Goal: Task Accomplishment & Management: Manage account settings

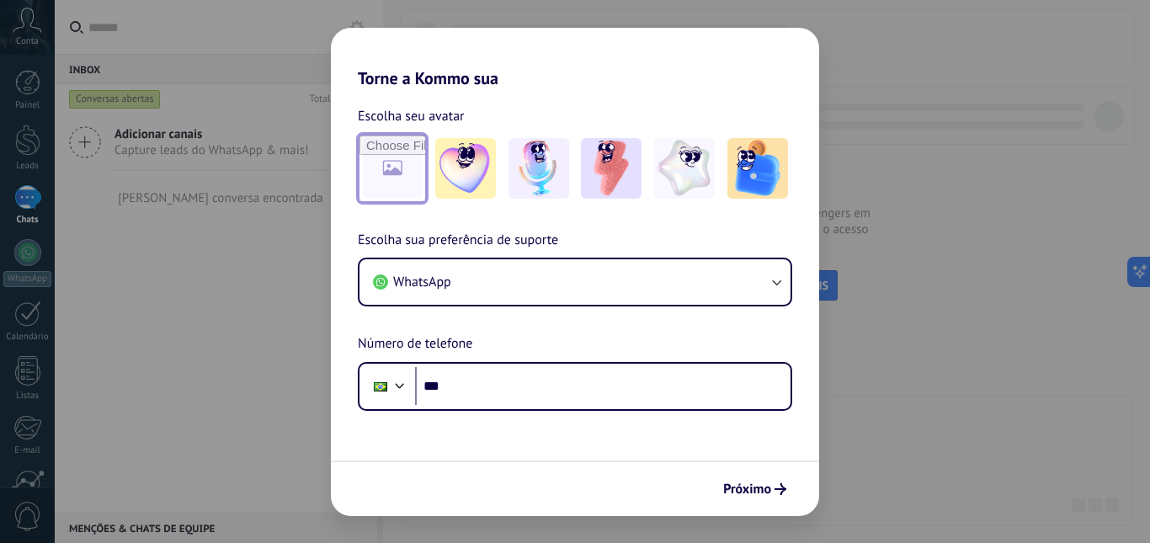
click at [399, 178] on input "file" at bounding box center [392, 169] width 66 height 66
type input "**********"
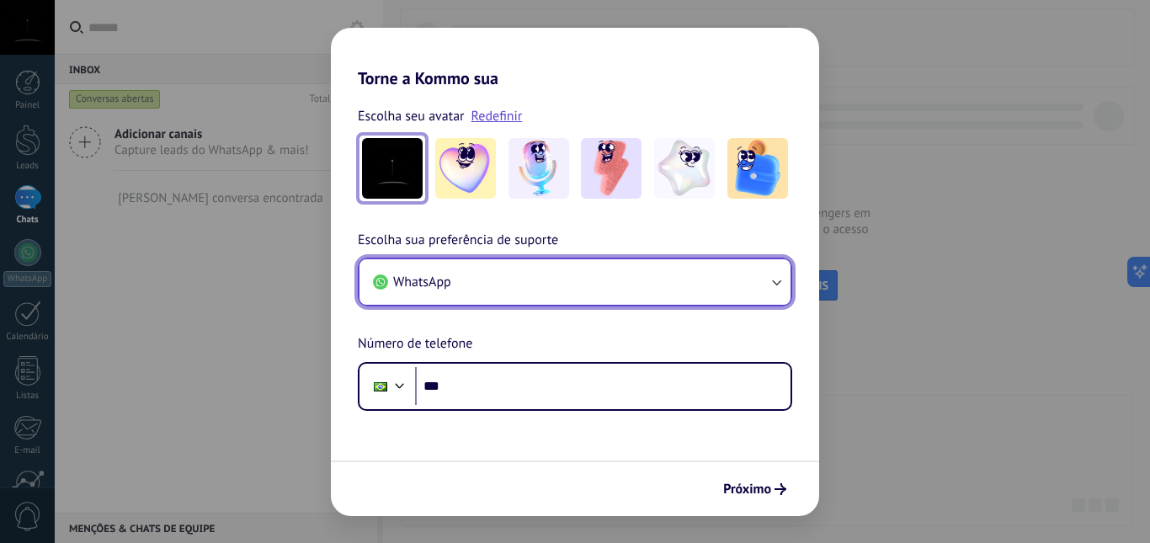
click at [513, 284] on button "WhatsApp" at bounding box center [574, 281] width 431 height 45
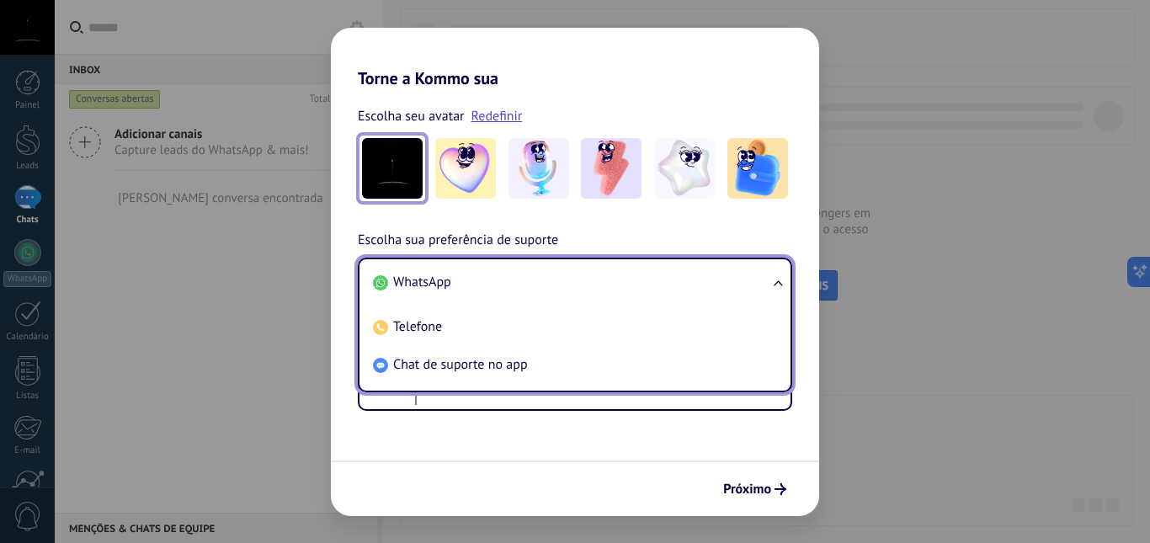
click at [513, 284] on li "WhatsApp" at bounding box center [571, 283] width 411 height 38
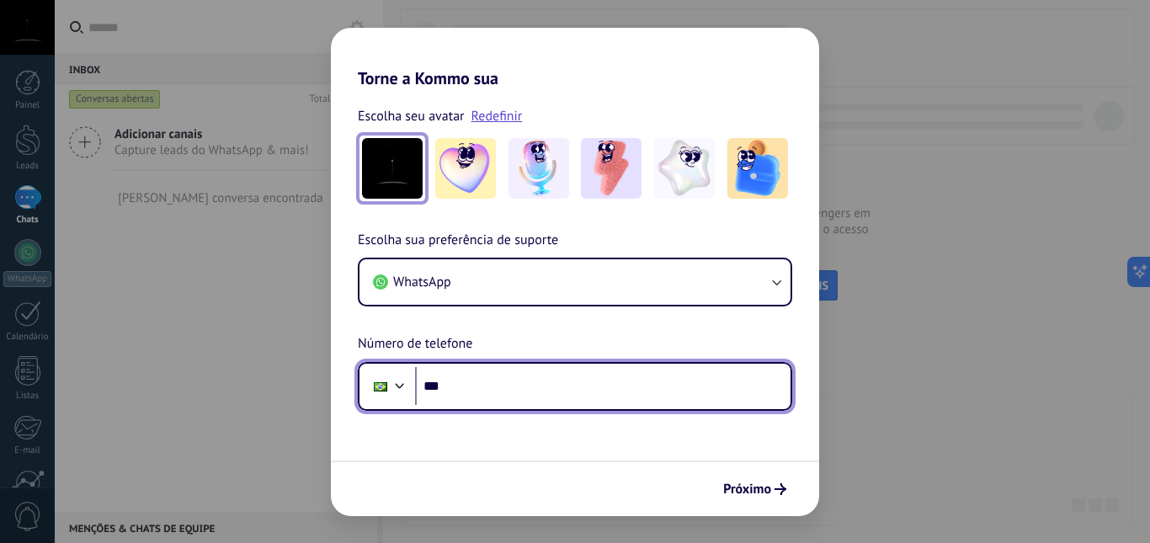
click at [528, 401] on input "***" at bounding box center [602, 386] width 375 height 39
type input "**********"
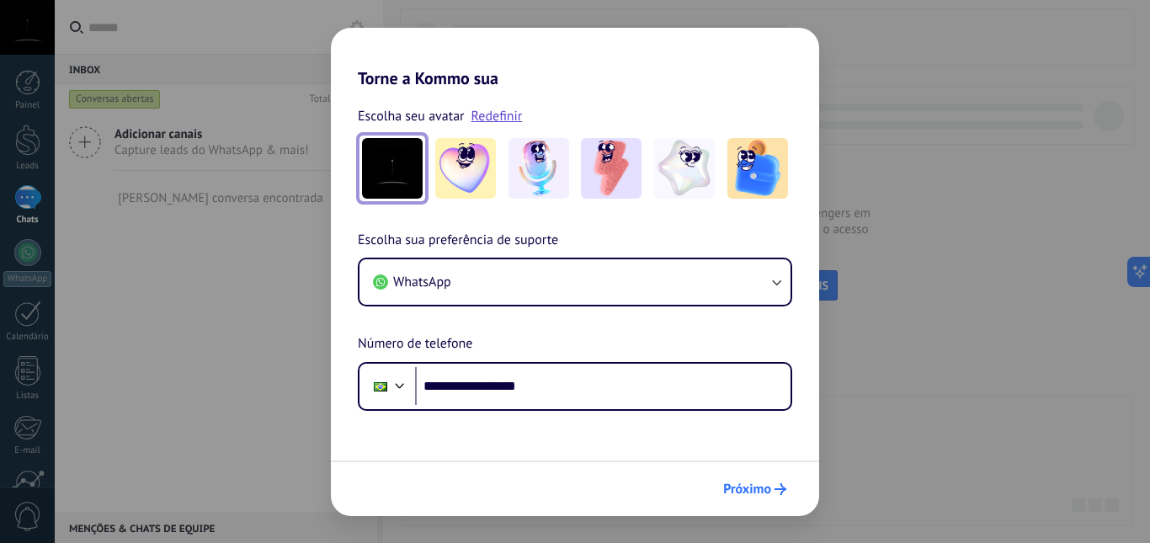
click at [758, 487] on span "Próximo" at bounding box center [747, 489] width 48 height 12
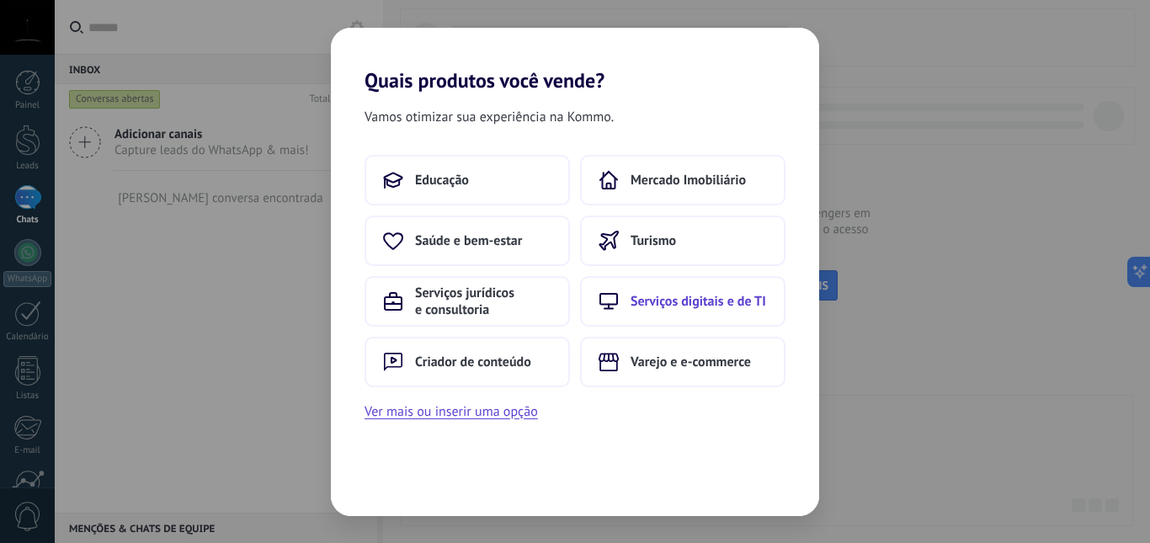
click at [664, 302] on span "Serviços digitais e de TI" at bounding box center [699, 301] width 136 height 17
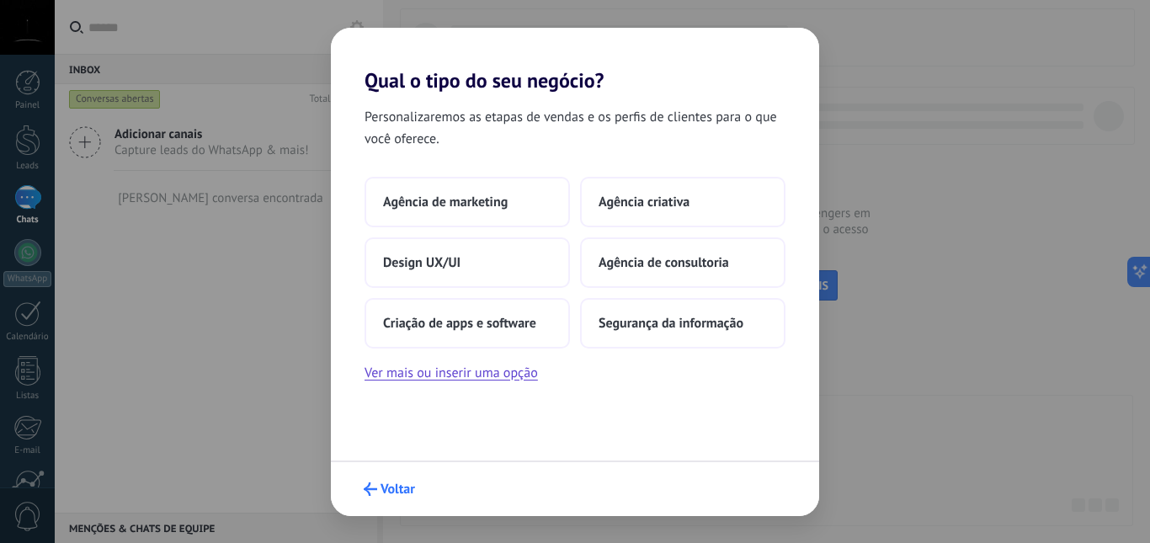
click at [407, 489] on span "Voltar" at bounding box center [398, 489] width 35 height 12
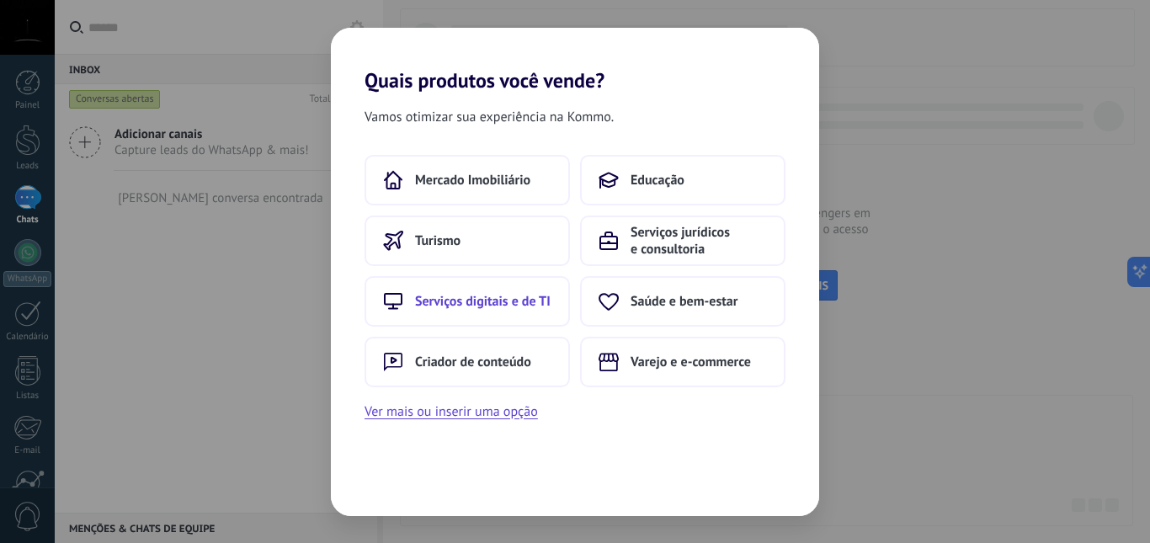
click at [455, 305] on span "Serviços digitais e de TI" at bounding box center [483, 301] width 136 height 17
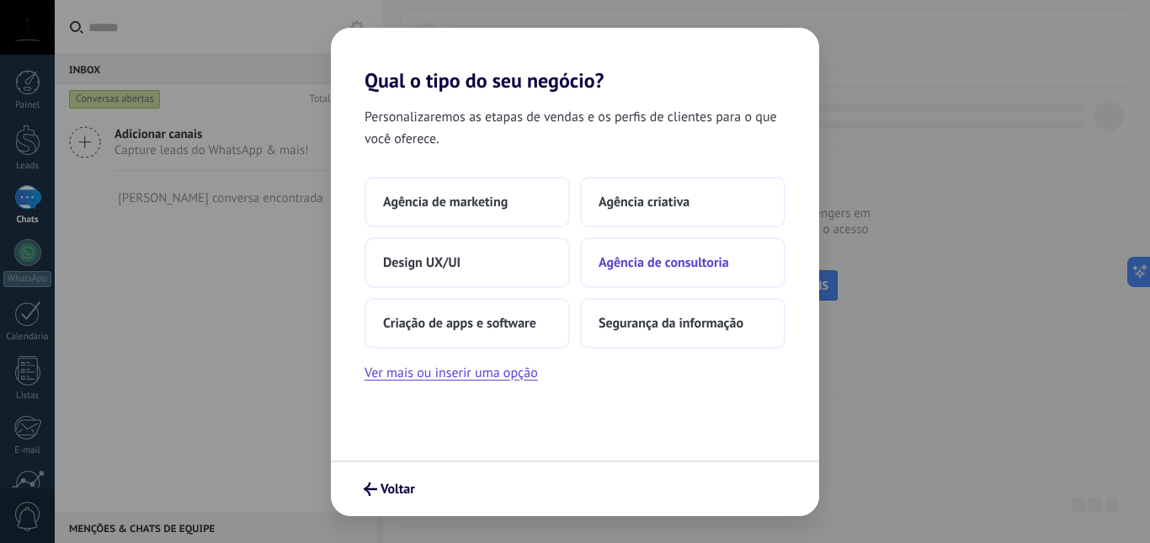
click at [652, 270] on span "Agência de consultoria" at bounding box center [664, 262] width 130 height 17
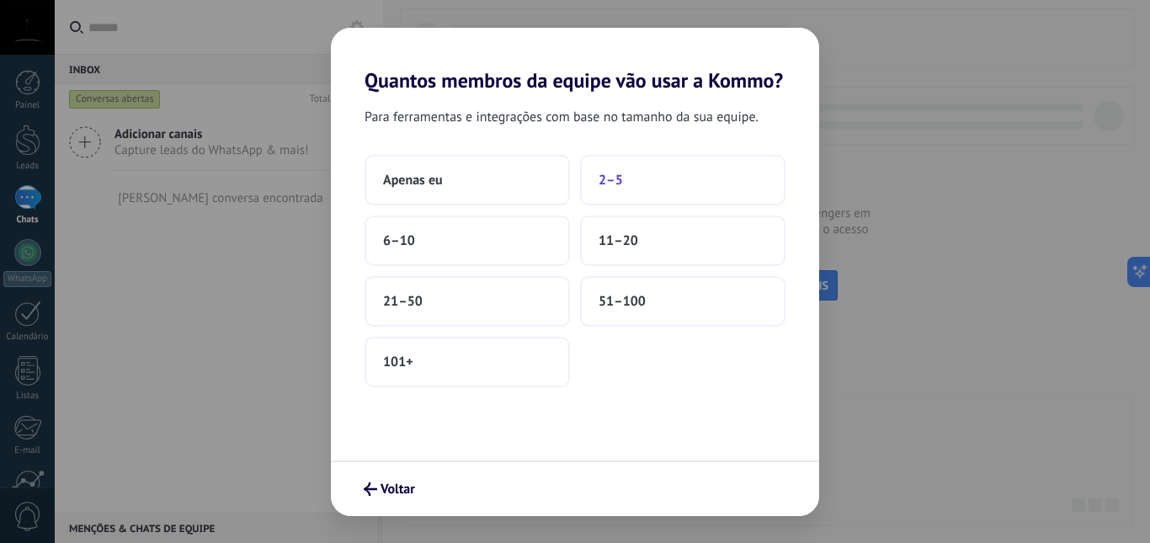
click at [630, 182] on button "2–5" at bounding box center [682, 180] width 205 height 51
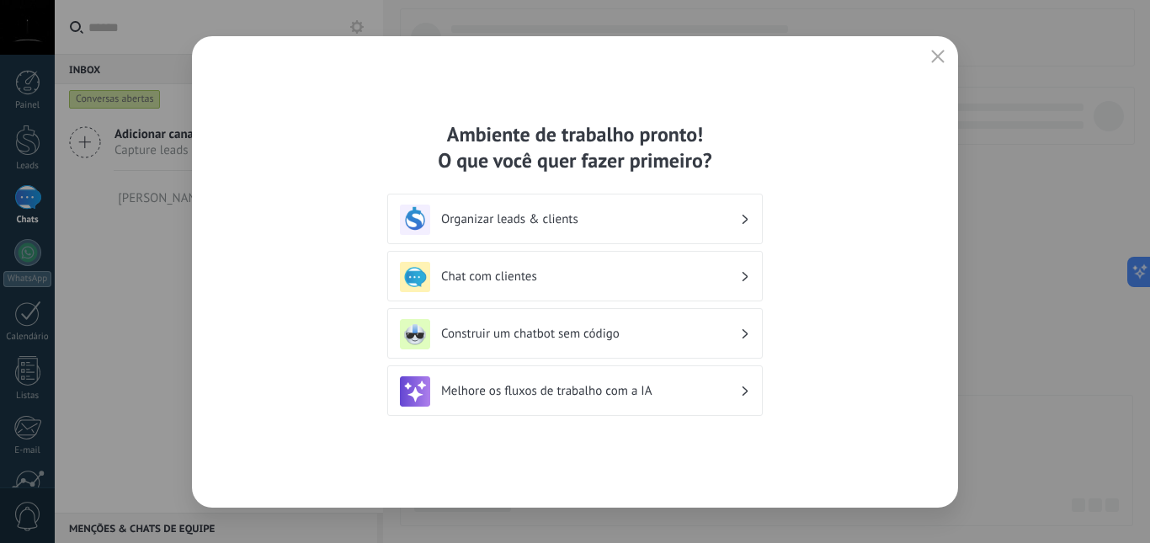
click at [567, 216] on h3 "Organizar leads & clients" at bounding box center [590, 219] width 299 height 16
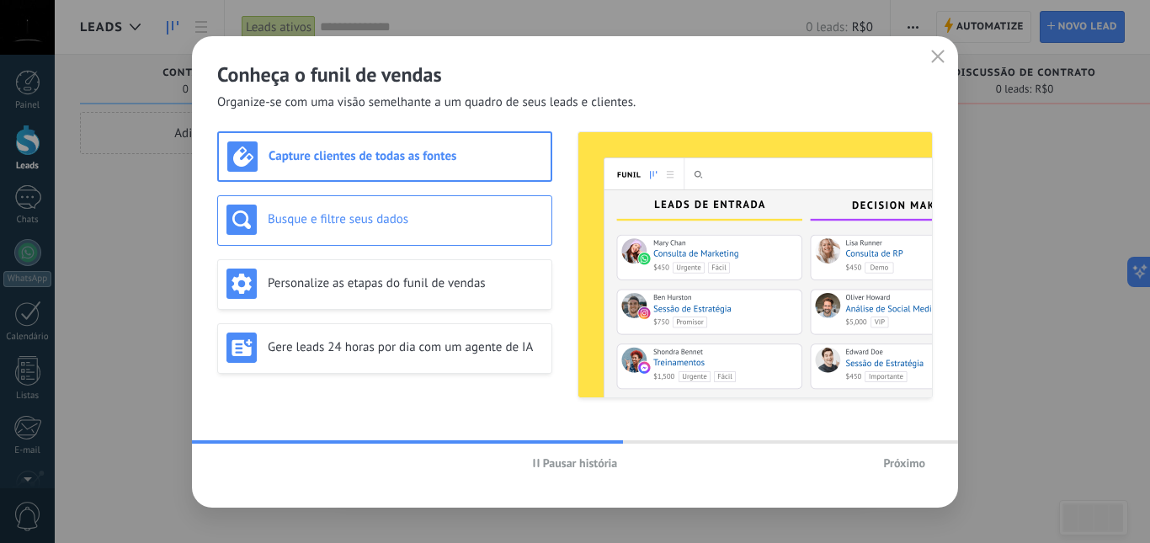
click at [407, 215] on h3 "Busque e filtre seus dados" at bounding box center [405, 219] width 275 height 16
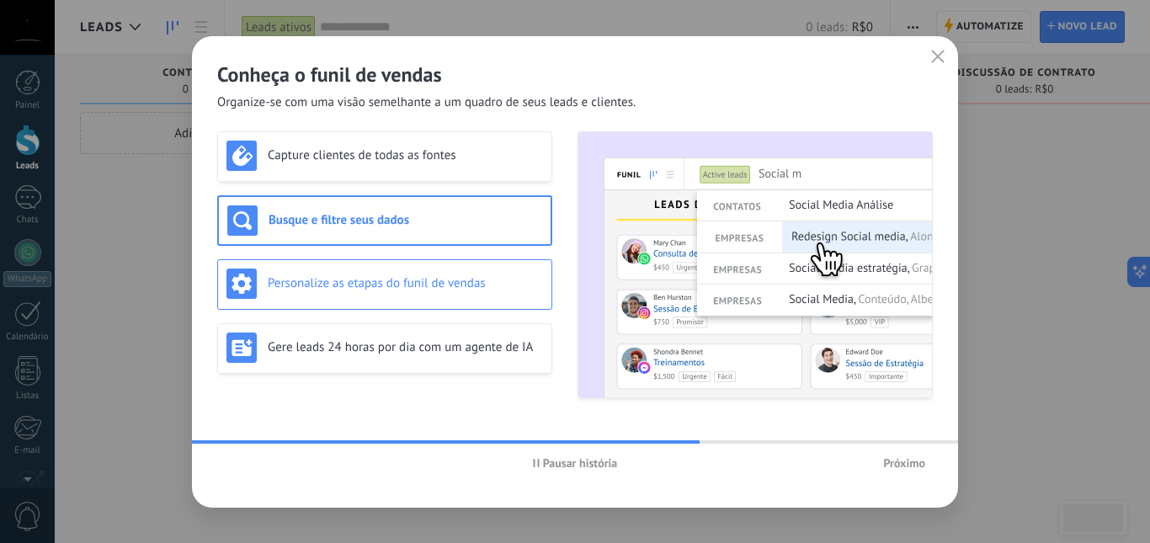
click at [361, 293] on div "Personalize as etapas do funil de vendas" at bounding box center [384, 284] width 317 height 30
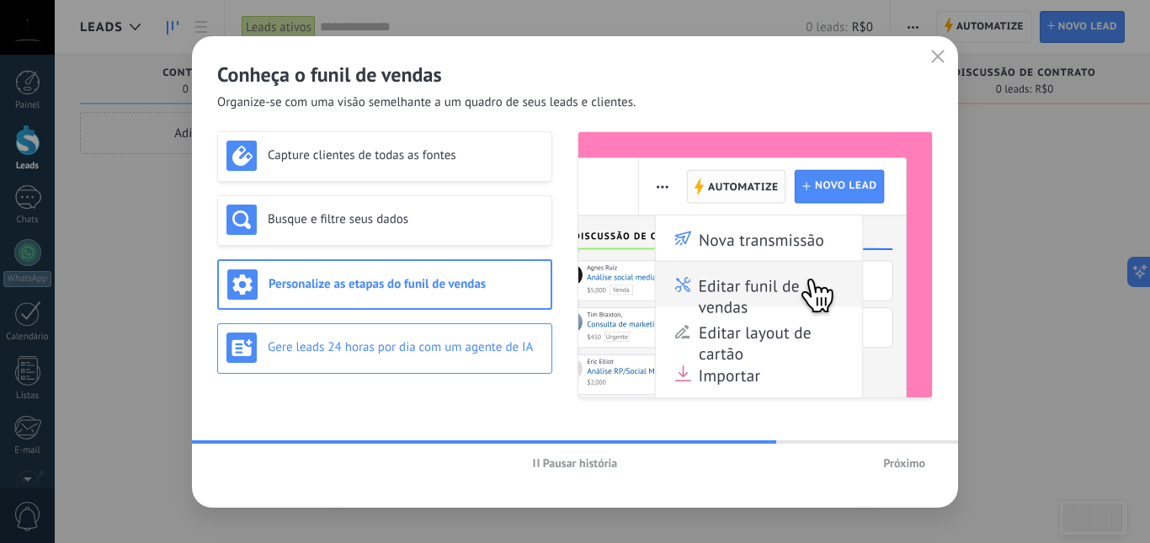
click at [359, 338] on div "Gere leads 24 horas por dia com um agente de IA" at bounding box center [384, 348] width 317 height 30
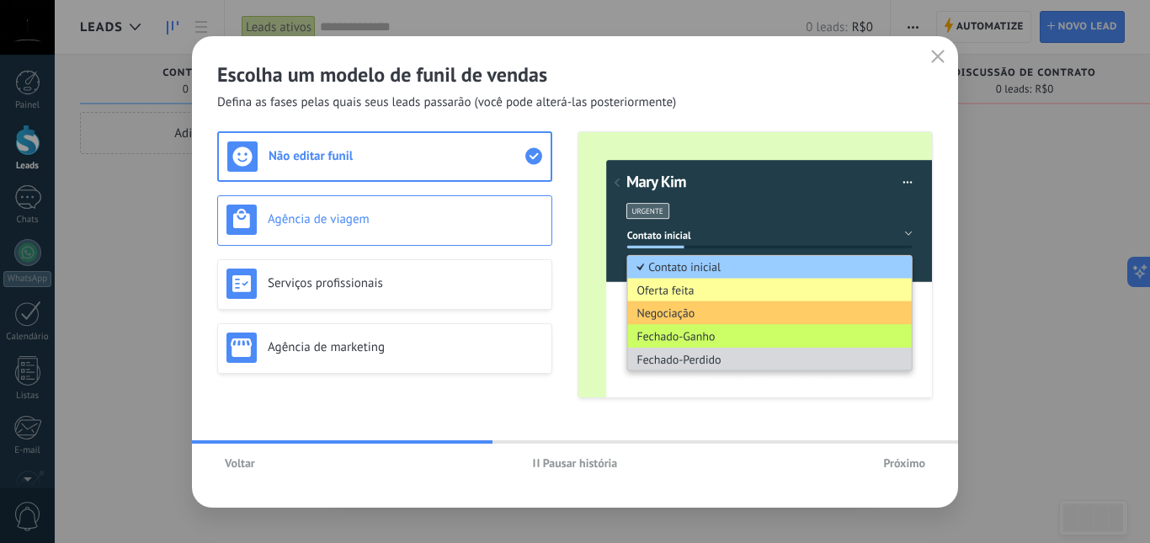
click at [402, 218] on h3 "Agência de viagem" at bounding box center [405, 219] width 275 height 16
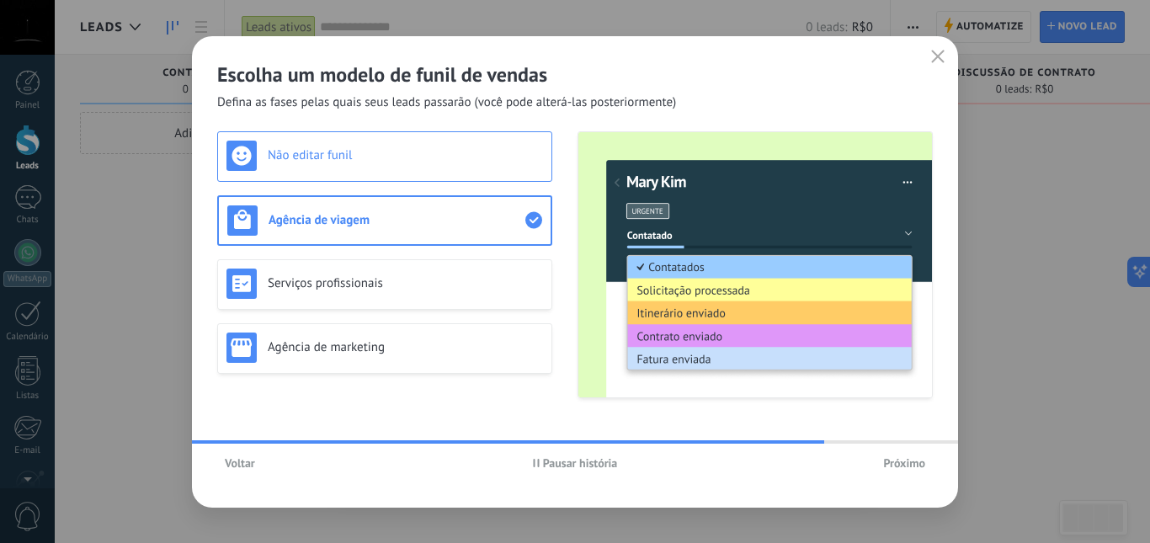
click at [413, 166] on div "Não editar funil" at bounding box center [384, 156] width 317 height 30
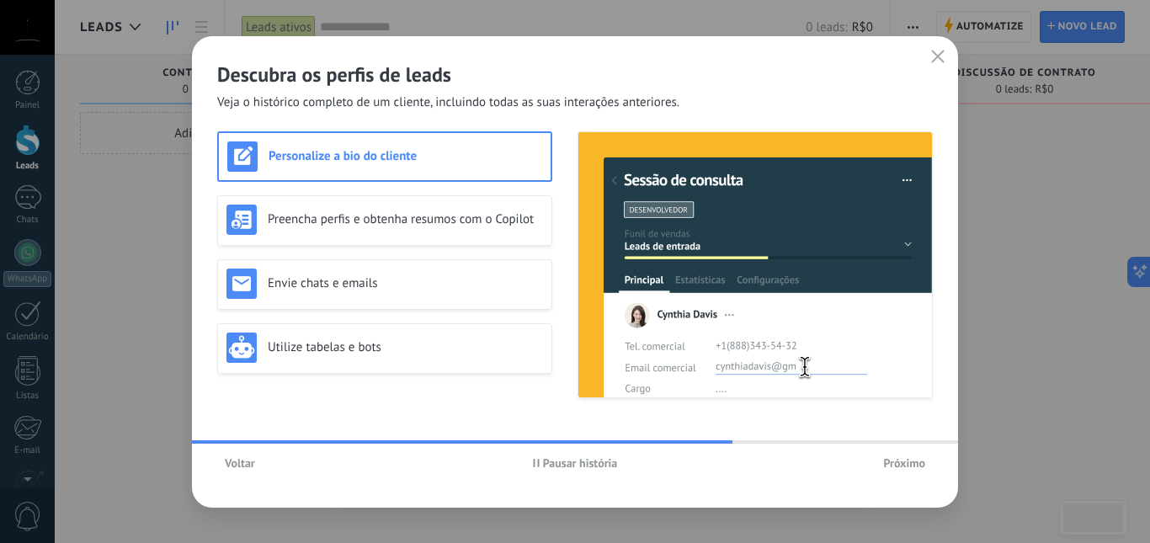
click at [906, 461] on span "Próximo" at bounding box center [904, 463] width 42 height 12
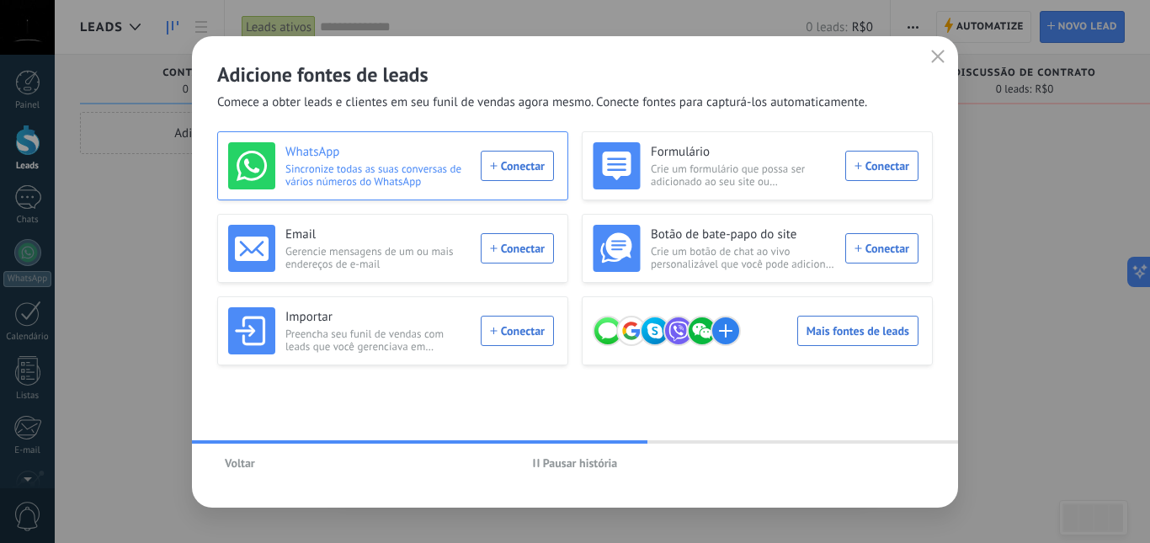
click at [510, 162] on div "WhatsApp Sincronize todas as suas conversas de vários números do WhatsApp Conec…" at bounding box center [391, 165] width 326 height 47
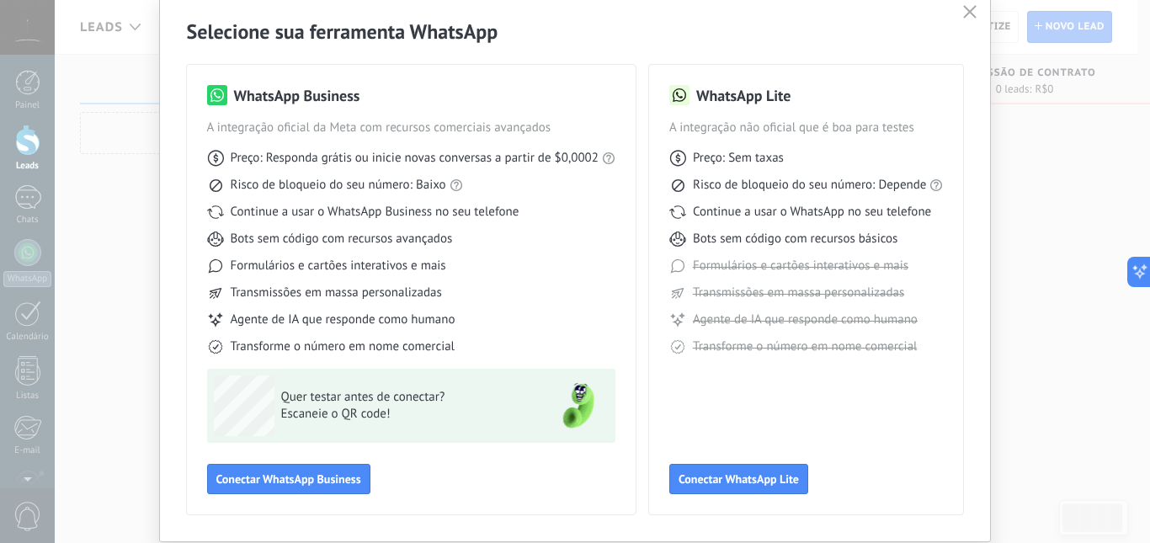
scroll to position [112, 0]
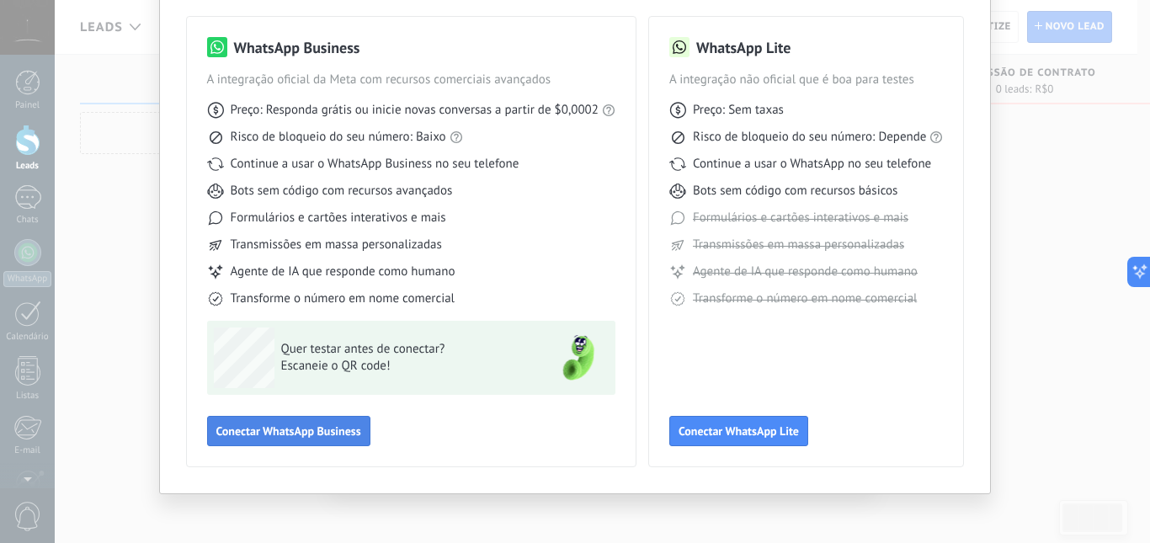
click at [319, 434] on span "Conectar WhatsApp Business" at bounding box center [288, 431] width 145 height 12
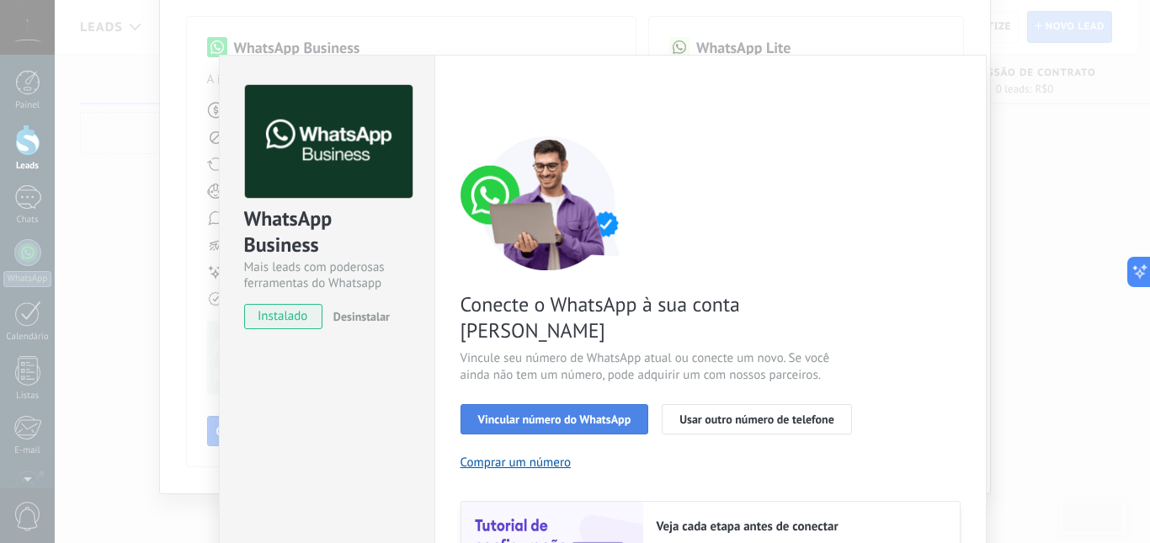
click at [578, 413] on span "Vincular número do WhatsApp" at bounding box center [554, 419] width 153 height 12
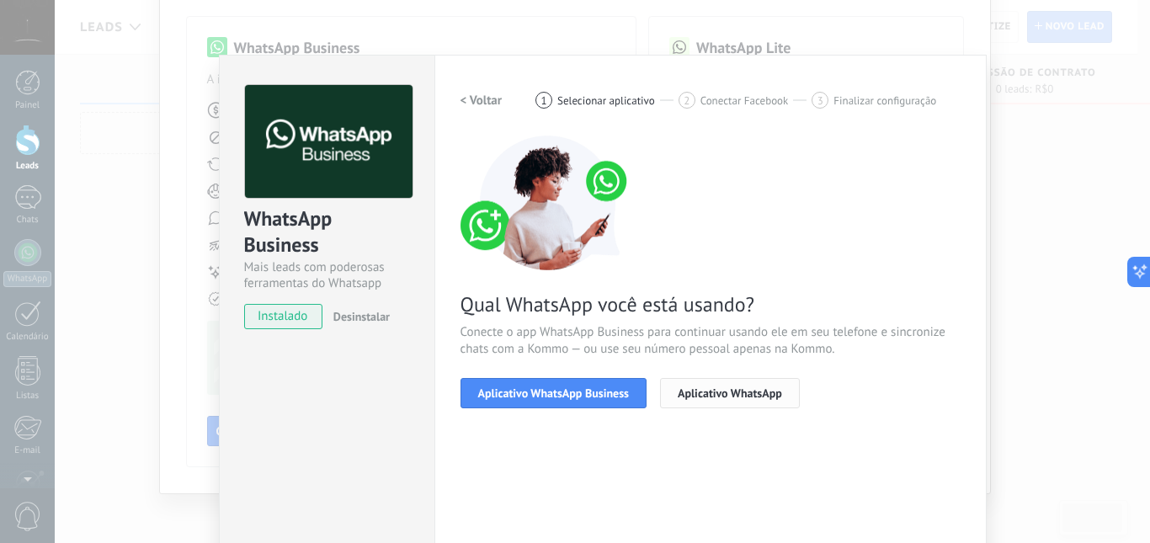
click at [709, 391] on span "Aplicativo WhatsApp" at bounding box center [730, 393] width 104 height 12
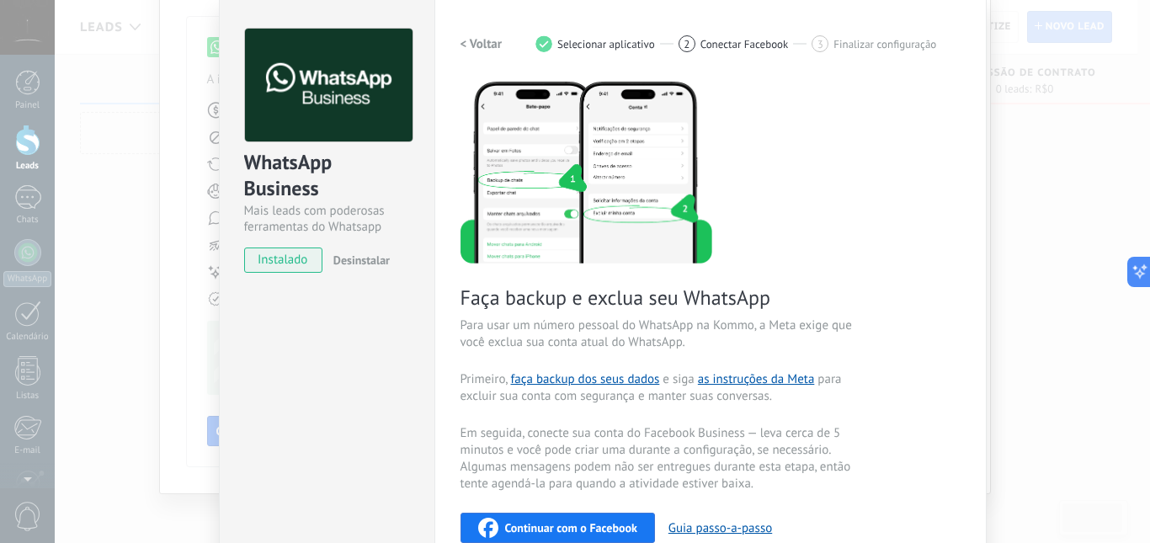
scroll to position [0, 0]
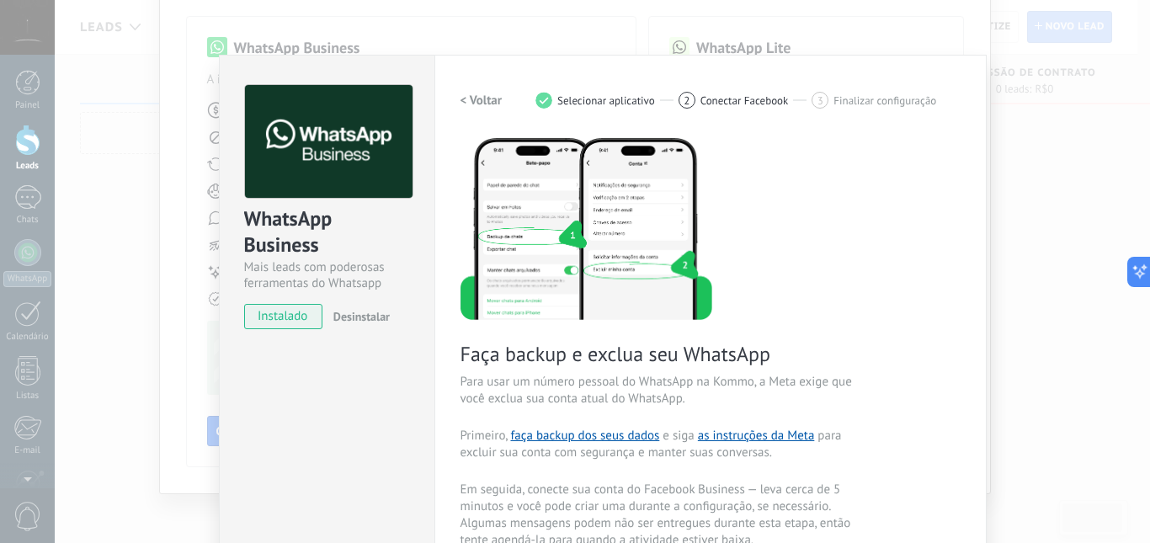
click at [921, 27] on div "WhatsApp Business Mais leads com poderosas ferramentas do Whatsapp instalado De…" at bounding box center [602, 271] width 1095 height 543
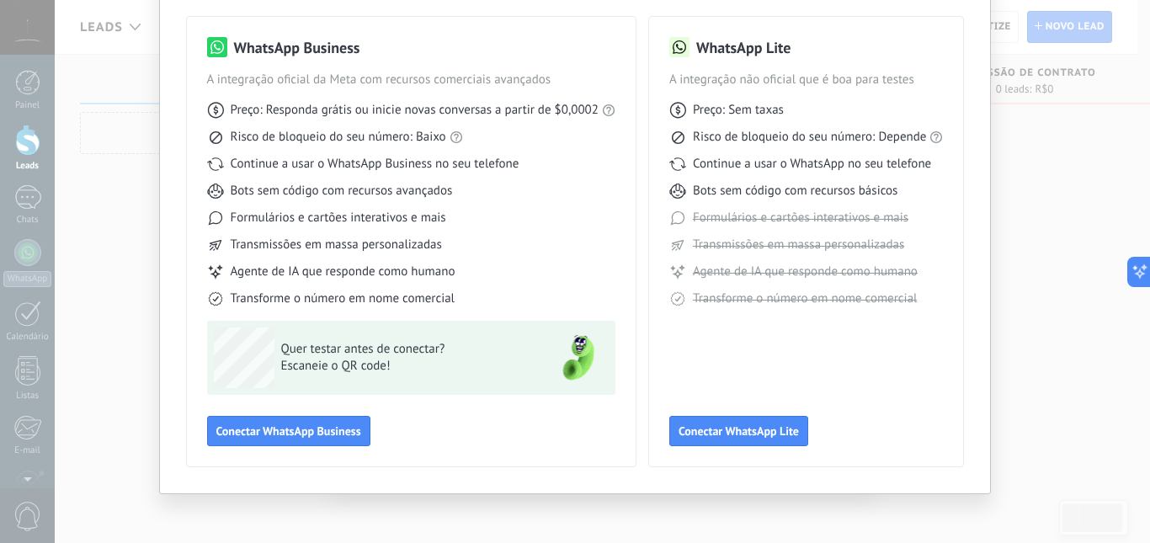
click at [1041, 171] on div "Selecione sua ferramenta WhatsApp WhatsApp Business A integração oficial da Met…" at bounding box center [575, 271] width 1150 height 543
click at [101, 190] on div "Selecione sua ferramenta WhatsApp WhatsApp Business A integração oficial da Met…" at bounding box center [575, 271] width 1150 height 543
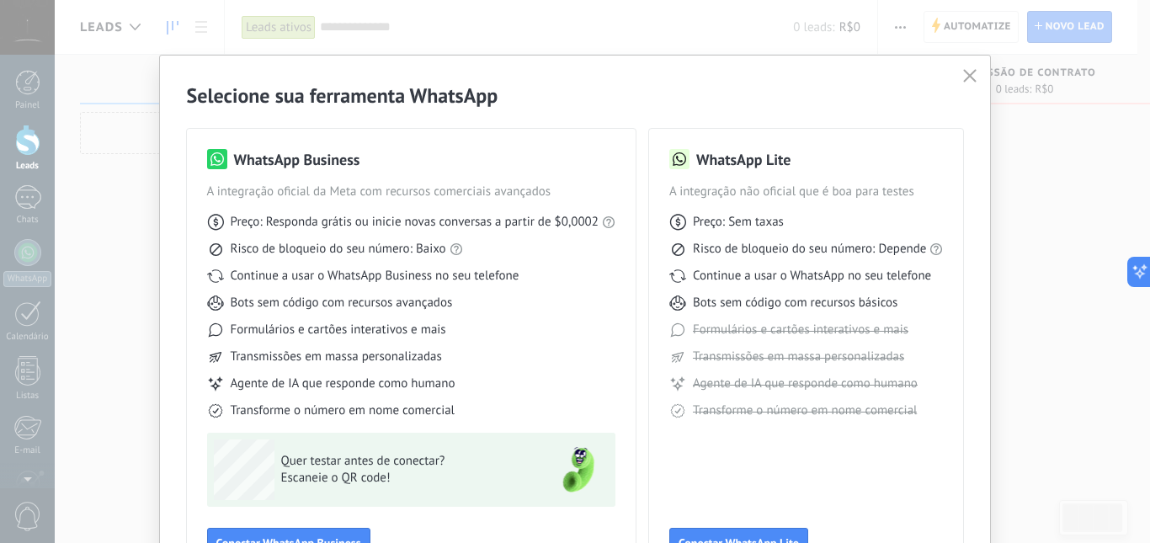
click at [963, 68] on button "button" at bounding box center [970, 77] width 22 height 24
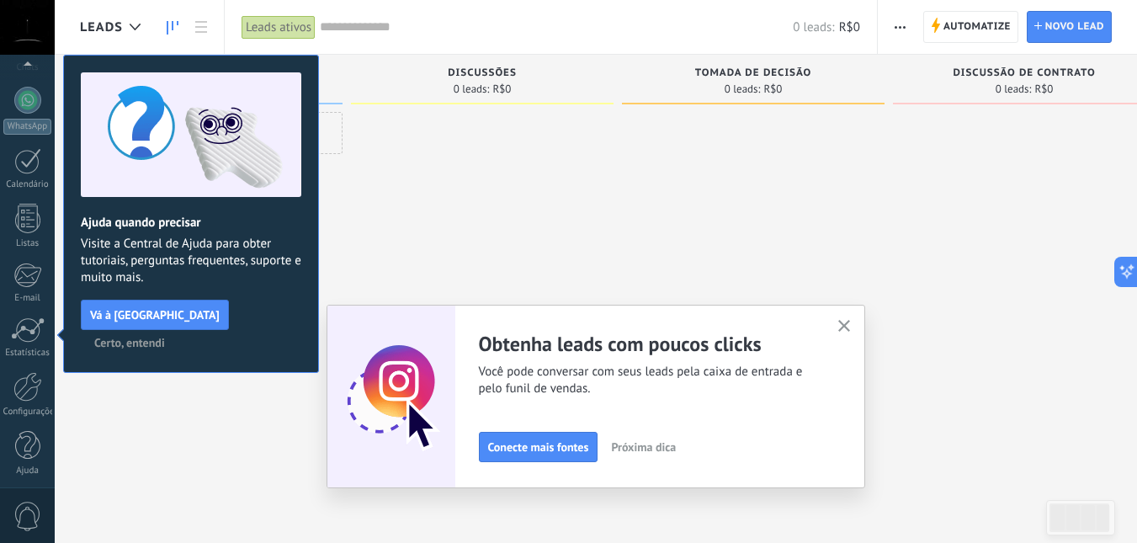
scroll to position [157, 0]
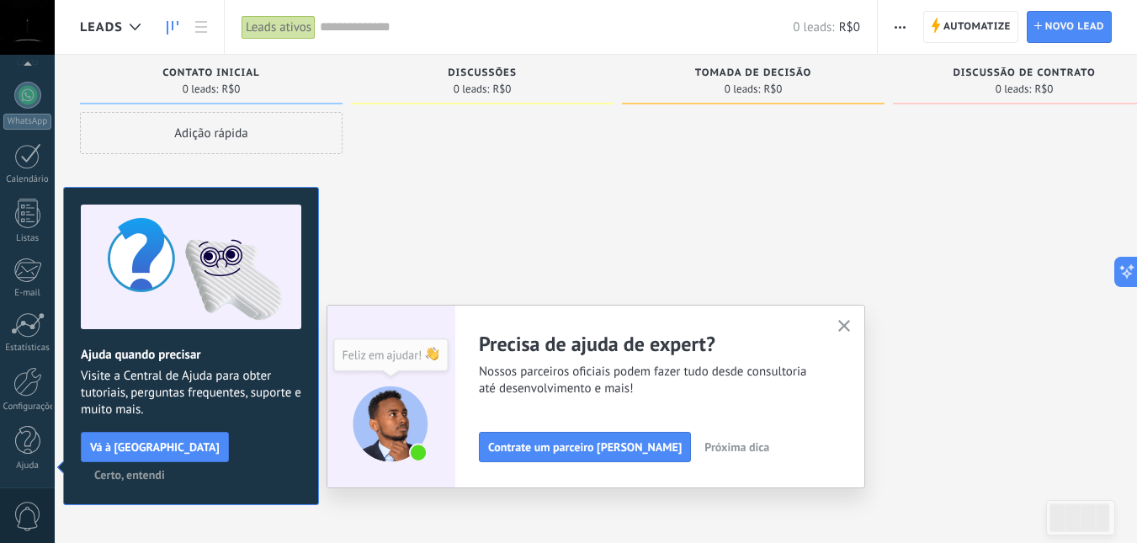
click at [855, 325] on button "button" at bounding box center [844, 327] width 21 height 23
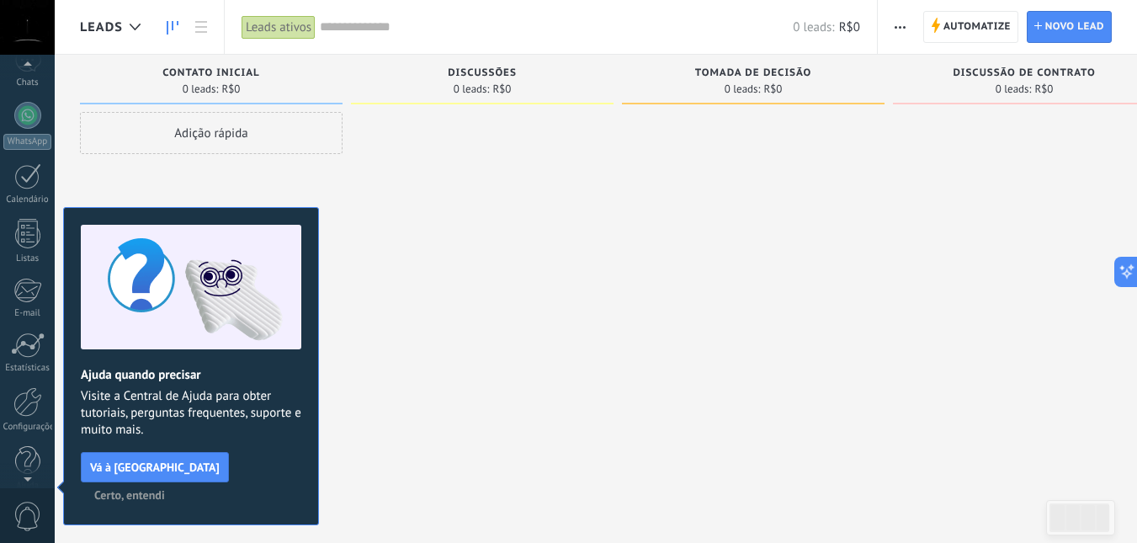
scroll to position [0, 0]
click at [165, 489] on span "Certo, entendi" at bounding box center [129, 495] width 71 height 12
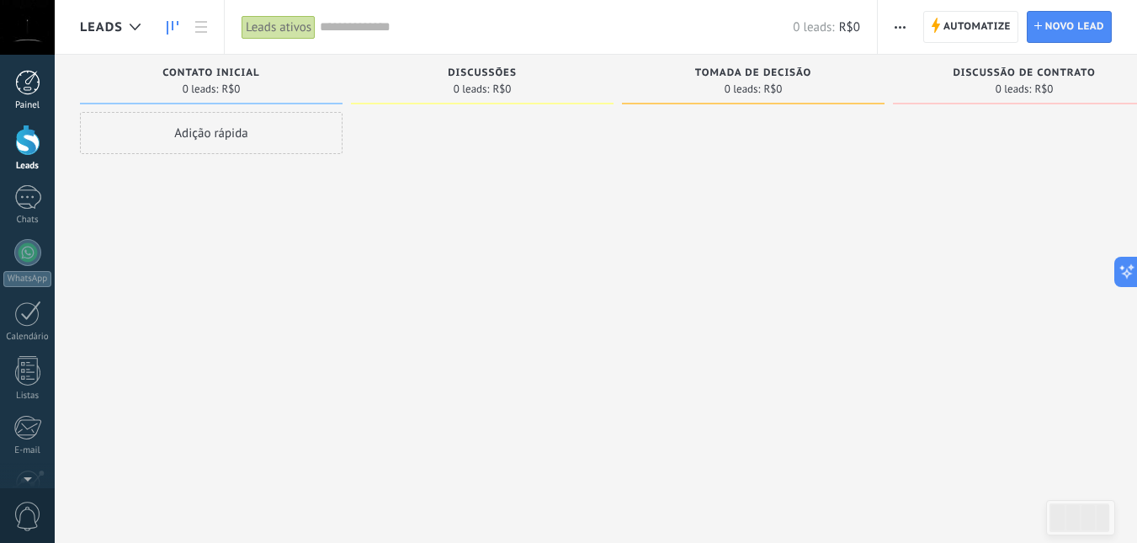
click at [22, 89] on div at bounding box center [27, 82] width 25 height 25
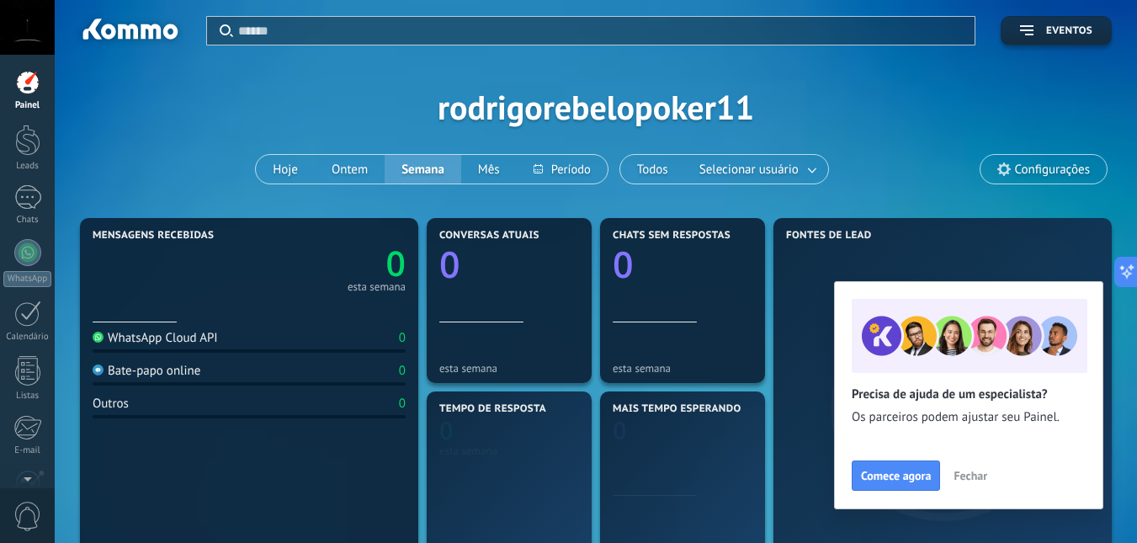
click at [659, 111] on div "Aplicar Eventos rodrigorebelopoker11 Hoje Ontem Semana Mês Todos Selecionar usu…" at bounding box center [596, 107] width 1032 height 214
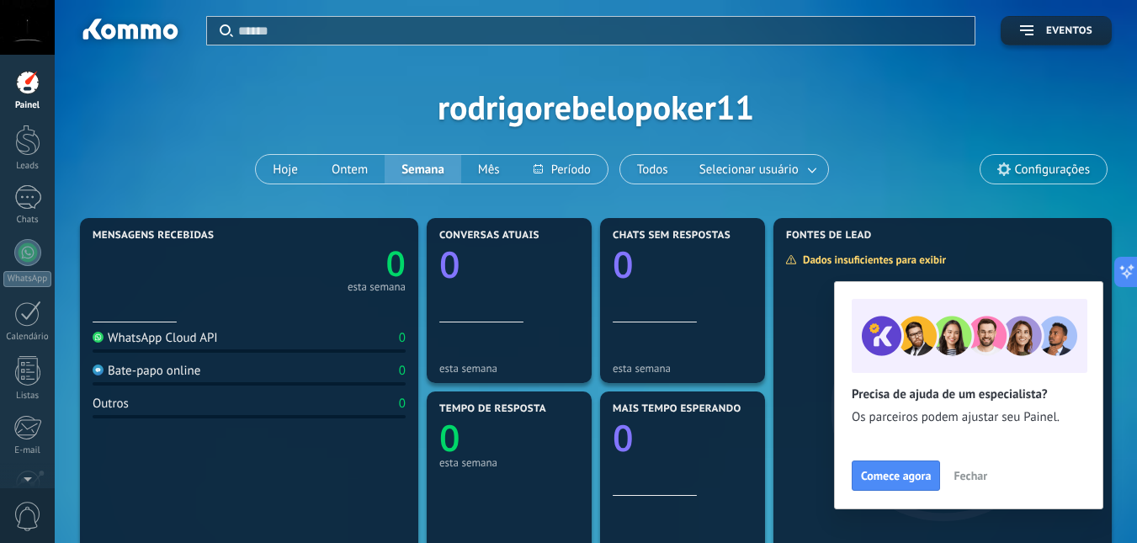
click at [1032, 164] on span "Configurações" at bounding box center [1052, 169] width 75 height 14
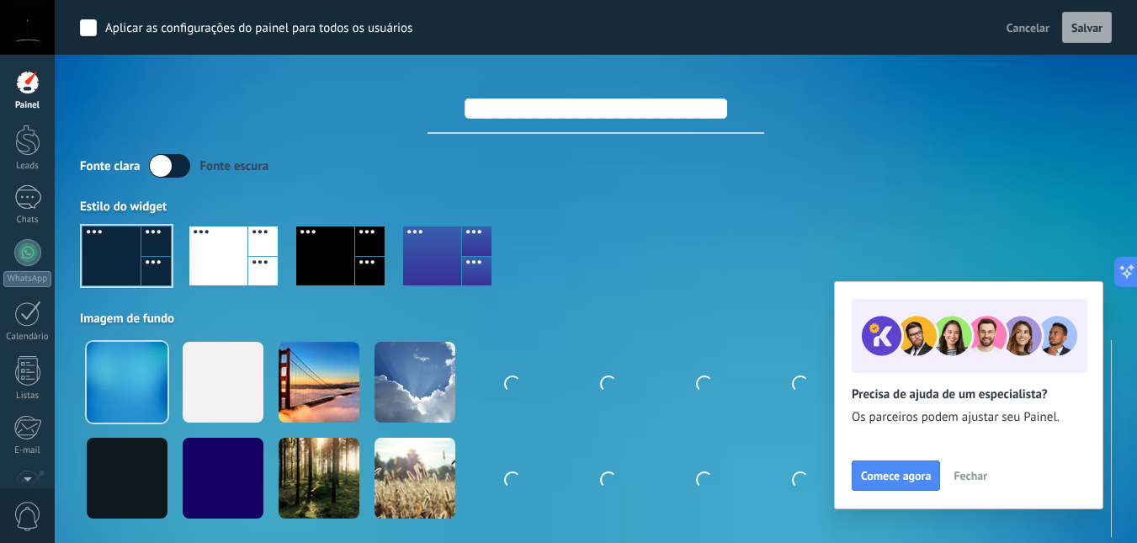
click at [737, 102] on input "**********" at bounding box center [596, 108] width 337 height 51
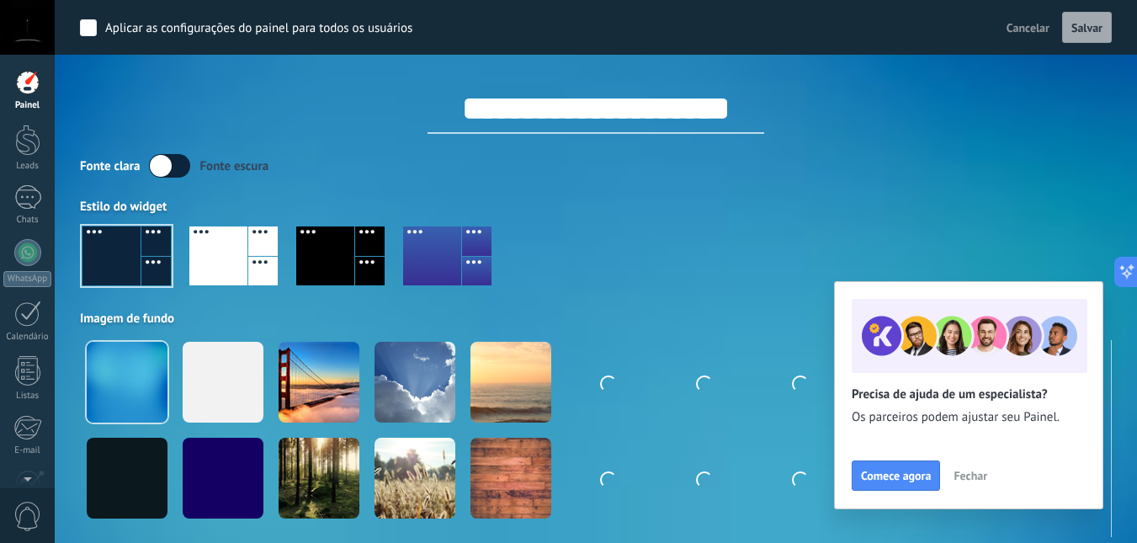
click at [749, 102] on input "**********" at bounding box center [596, 108] width 337 height 51
drag, startPoint x: 749, startPoint y: 102, endPoint x: 522, endPoint y: 111, distance: 227.5
click at [522, 111] on input "**********" at bounding box center [596, 108] width 337 height 51
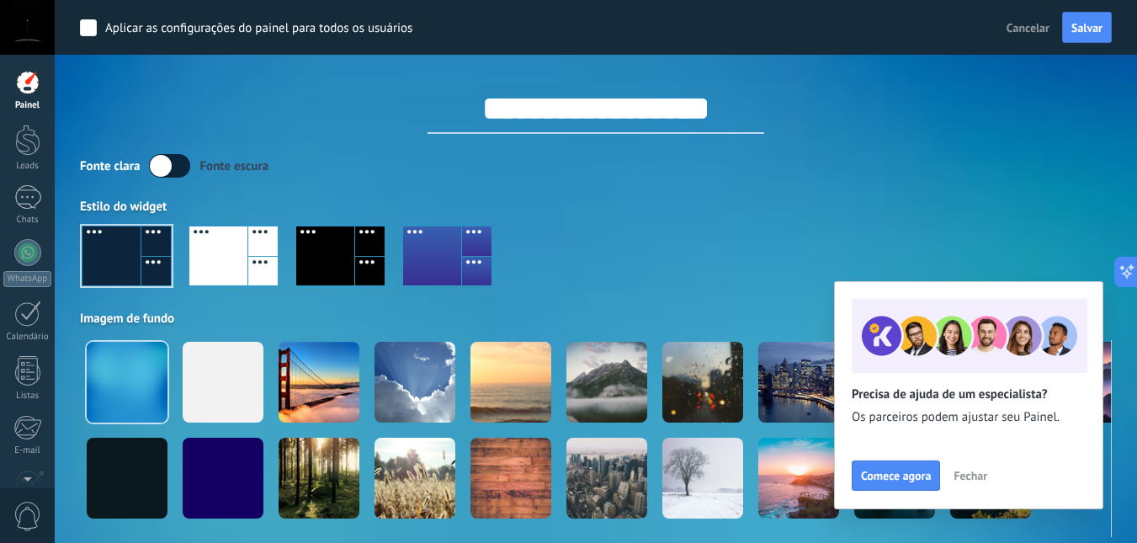
type input "**********"
click at [735, 210] on div "Estilo do widget" at bounding box center [596, 207] width 1032 height 16
click at [164, 162] on label at bounding box center [169, 166] width 41 height 24
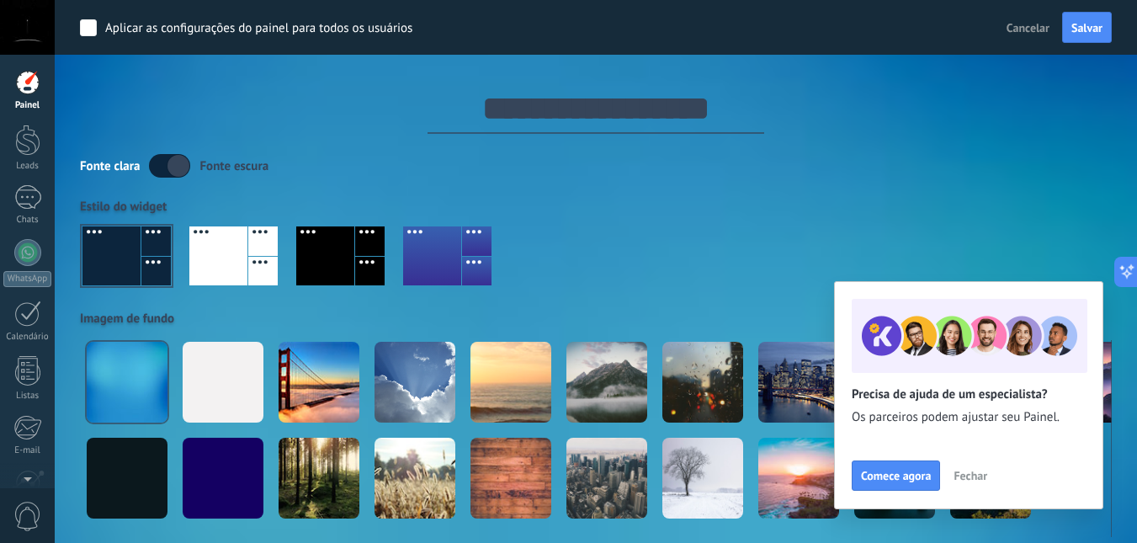
click at [168, 166] on label at bounding box center [169, 166] width 41 height 24
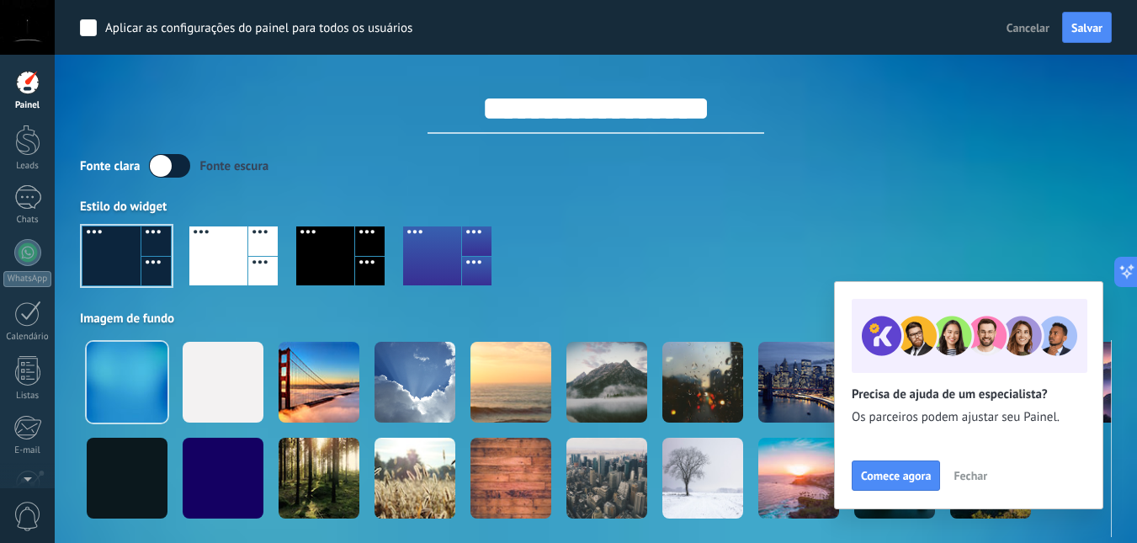
click at [219, 249] on div at bounding box center [218, 255] width 58 height 59
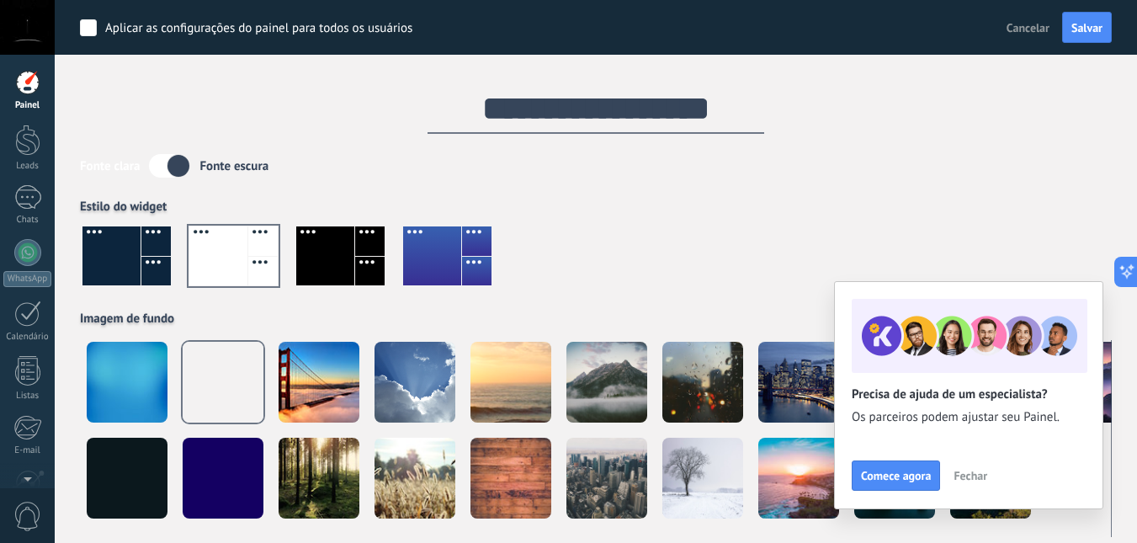
click at [324, 254] on div at bounding box center [325, 255] width 58 height 59
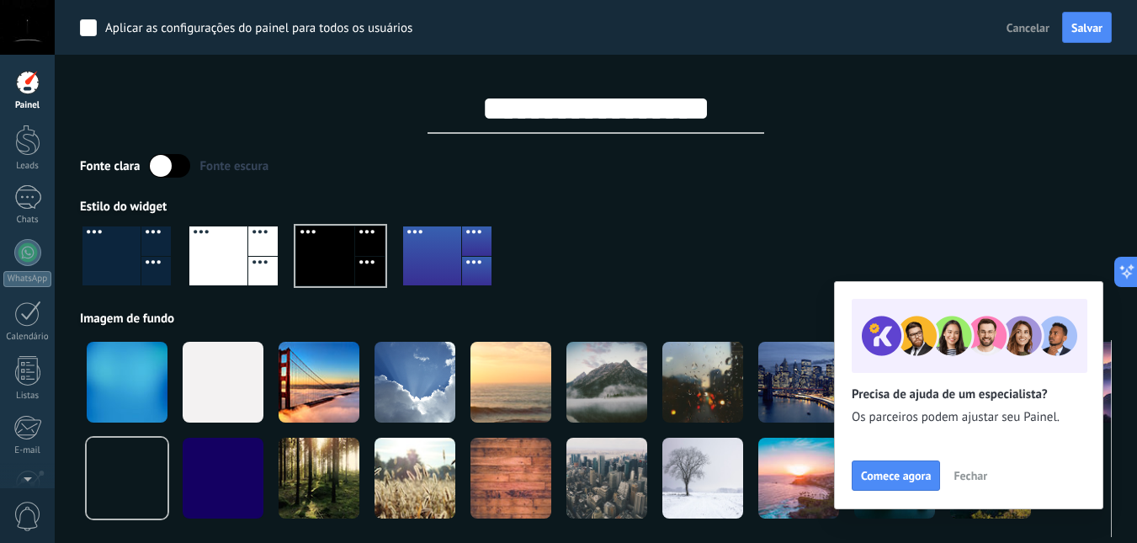
click at [437, 259] on div at bounding box center [432, 255] width 58 height 59
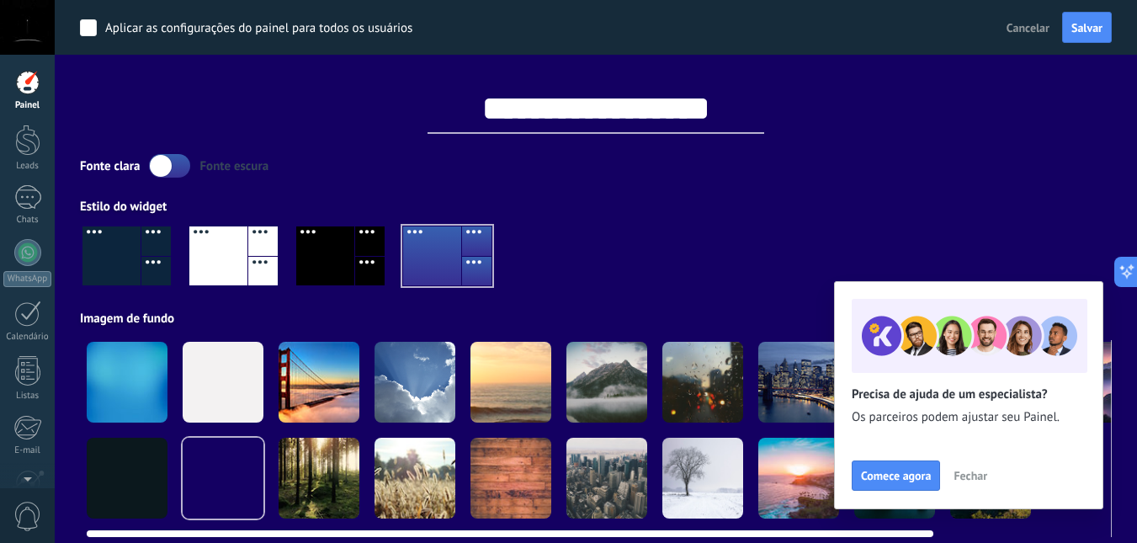
click at [416, 385] on div at bounding box center [415, 382] width 81 height 81
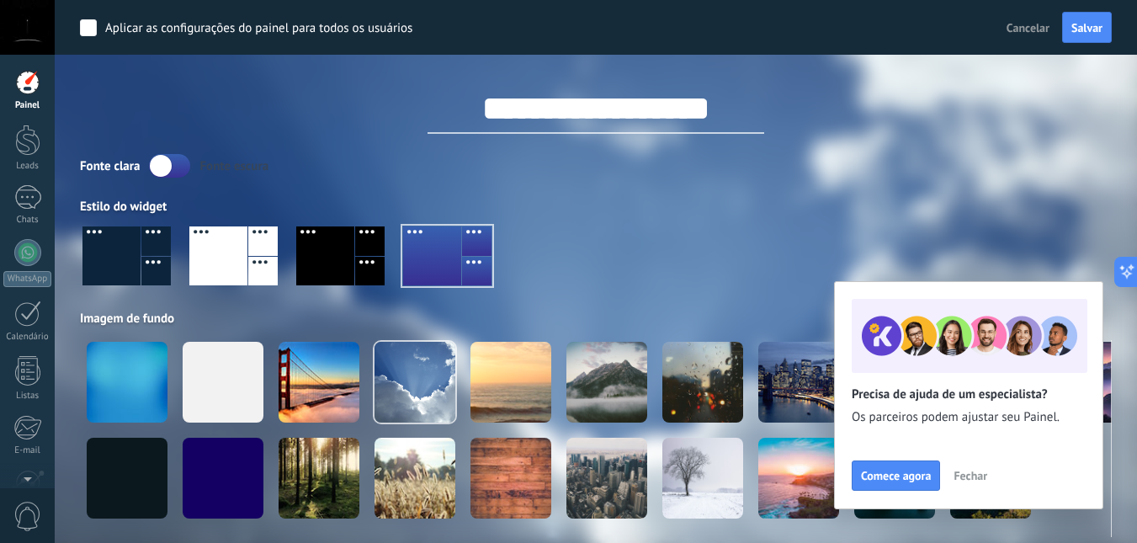
click at [426, 253] on div at bounding box center [447, 255] width 88 height 59
click at [342, 243] on div at bounding box center [325, 255] width 58 height 59
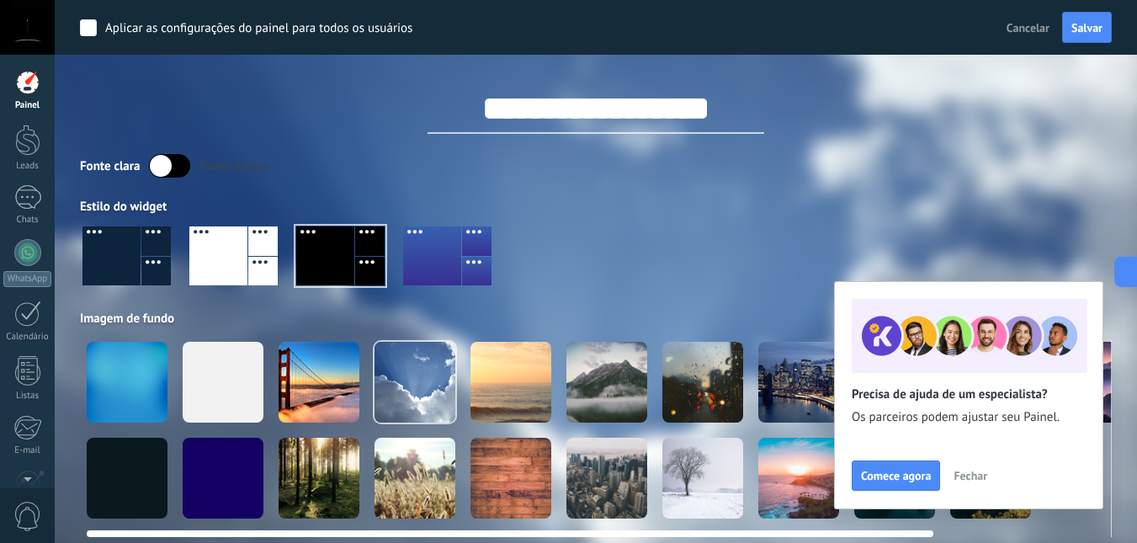
click at [703, 391] on div at bounding box center [703, 382] width 81 height 81
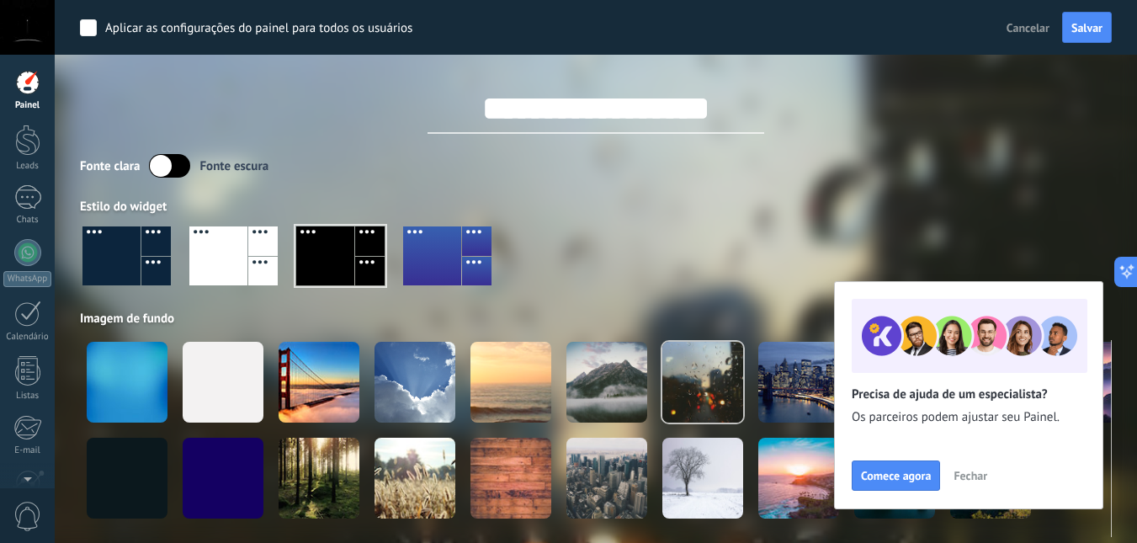
click at [974, 477] on span "Fechar" at bounding box center [971, 476] width 34 height 12
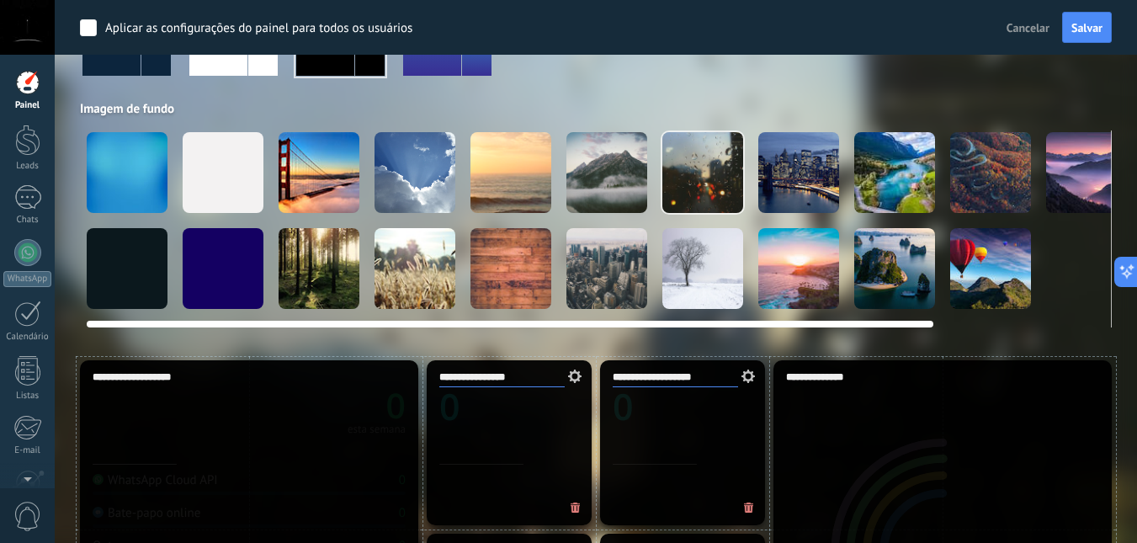
scroll to position [337, 0]
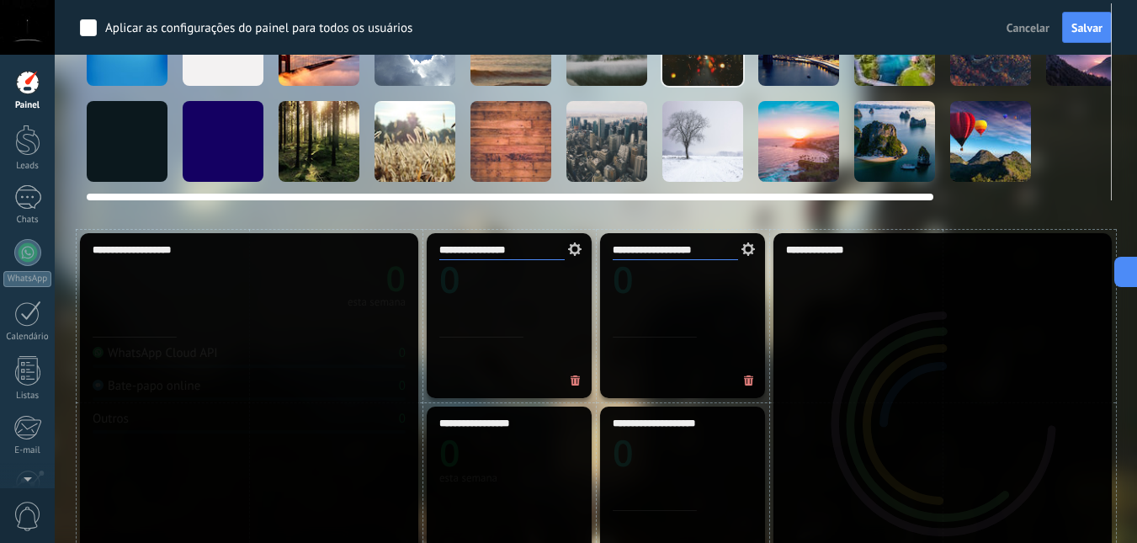
click at [796, 141] on div at bounding box center [799, 141] width 81 height 81
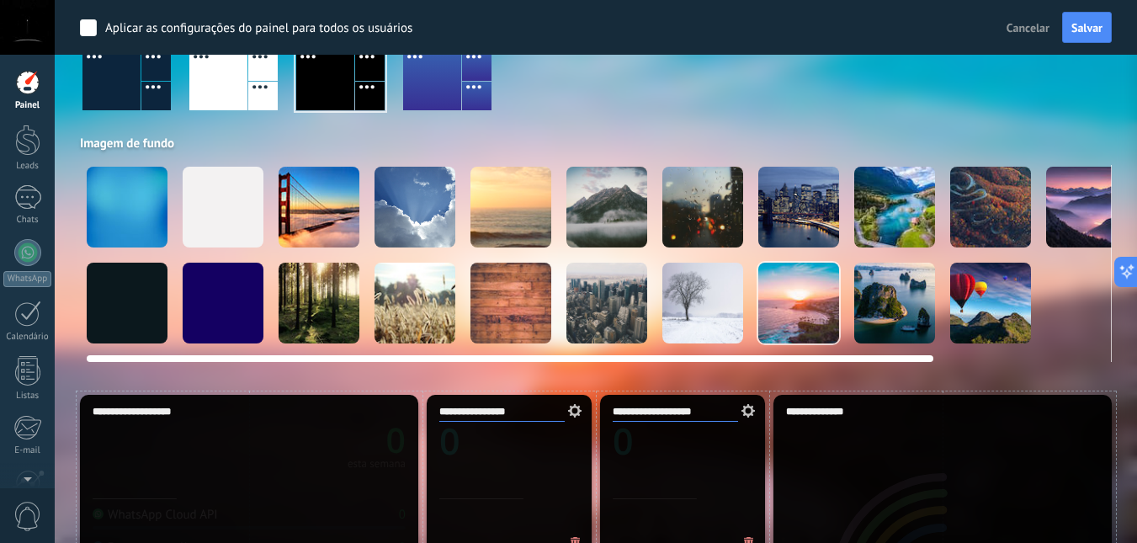
scroll to position [168, 0]
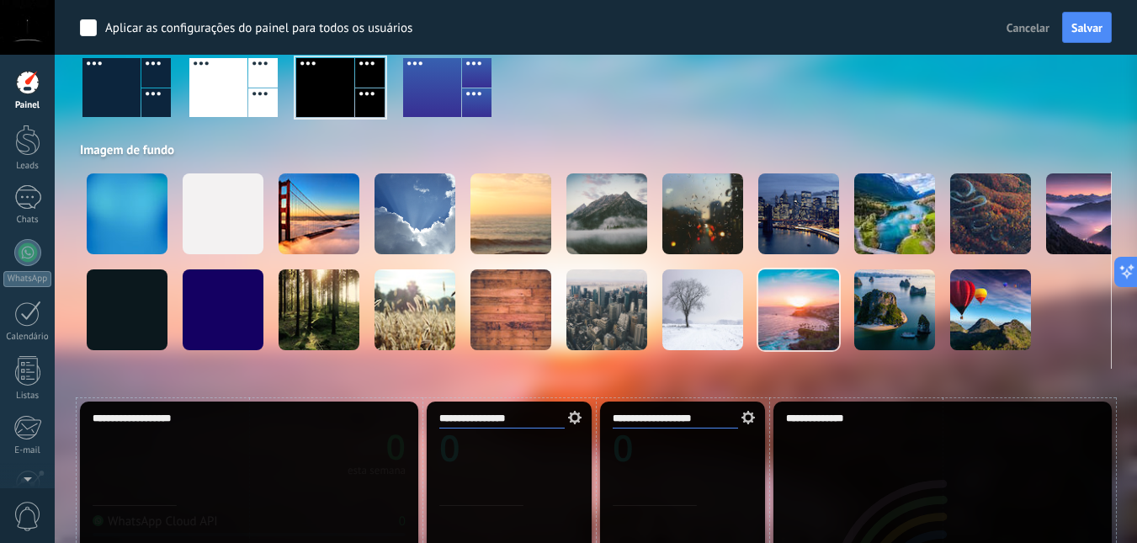
click at [230, 90] on div at bounding box center [218, 87] width 58 height 59
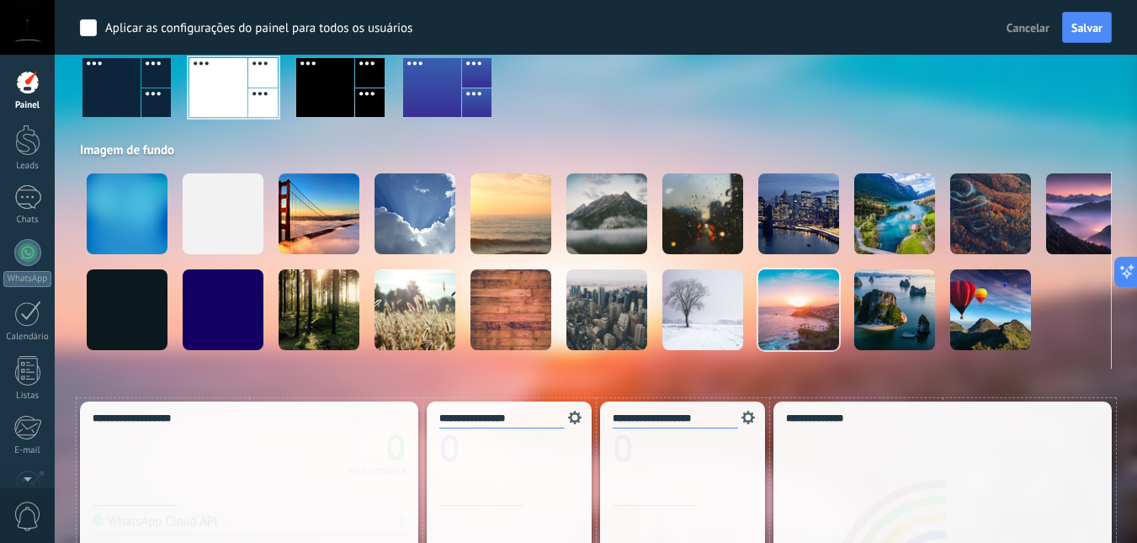
click at [434, 91] on div at bounding box center [432, 87] width 58 height 59
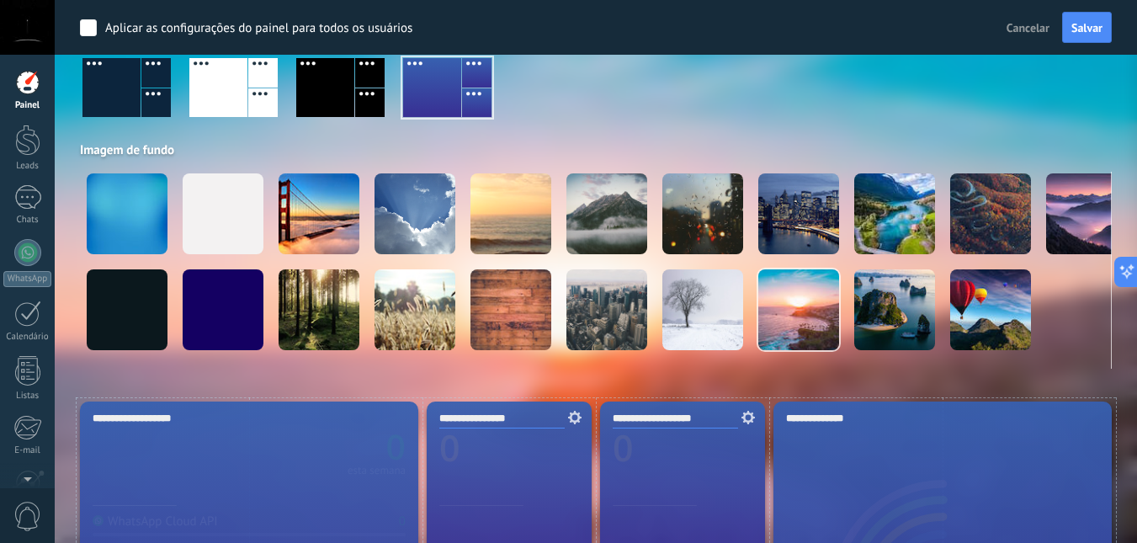
click at [127, 95] on div at bounding box center [112, 87] width 58 height 59
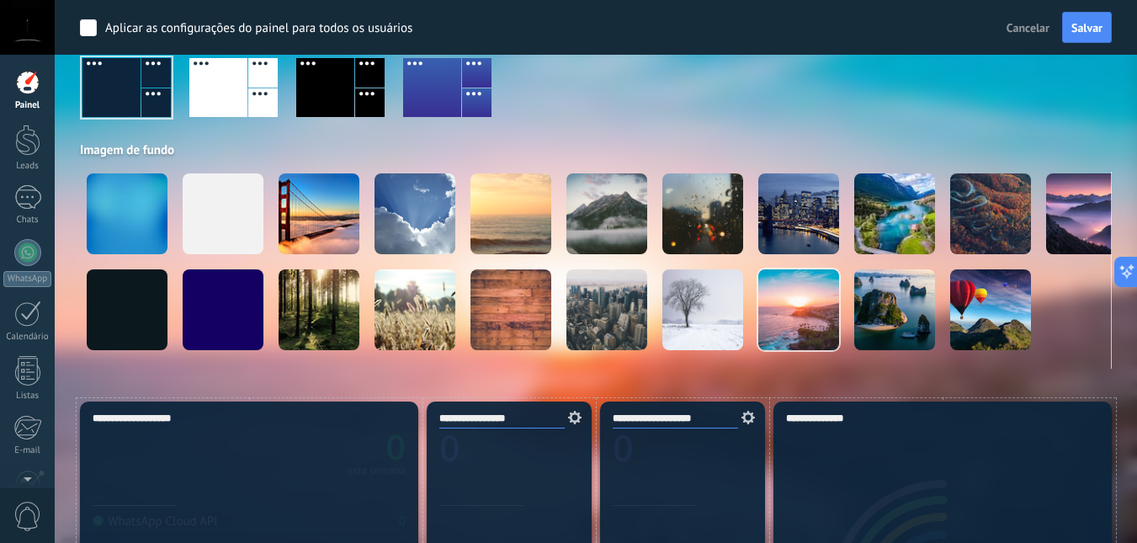
click at [431, 85] on div at bounding box center [432, 87] width 58 height 59
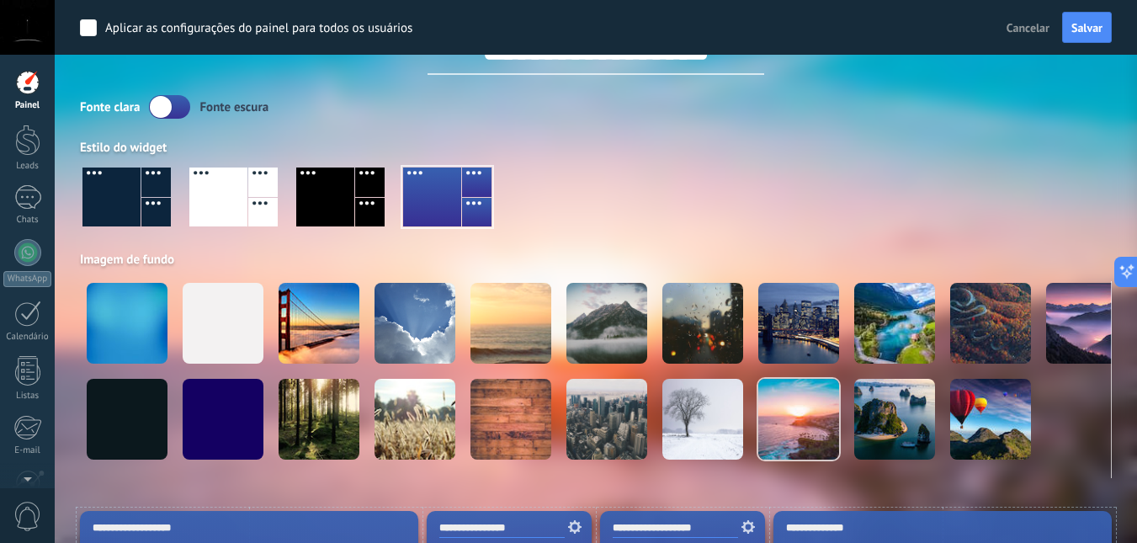
scroll to position [56, 0]
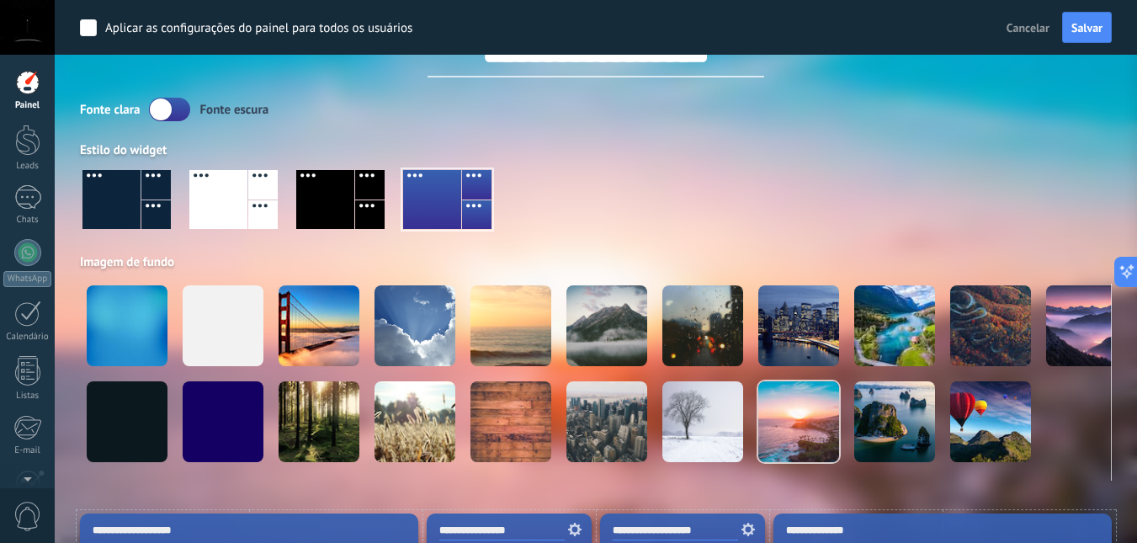
click at [162, 99] on label at bounding box center [169, 110] width 41 height 24
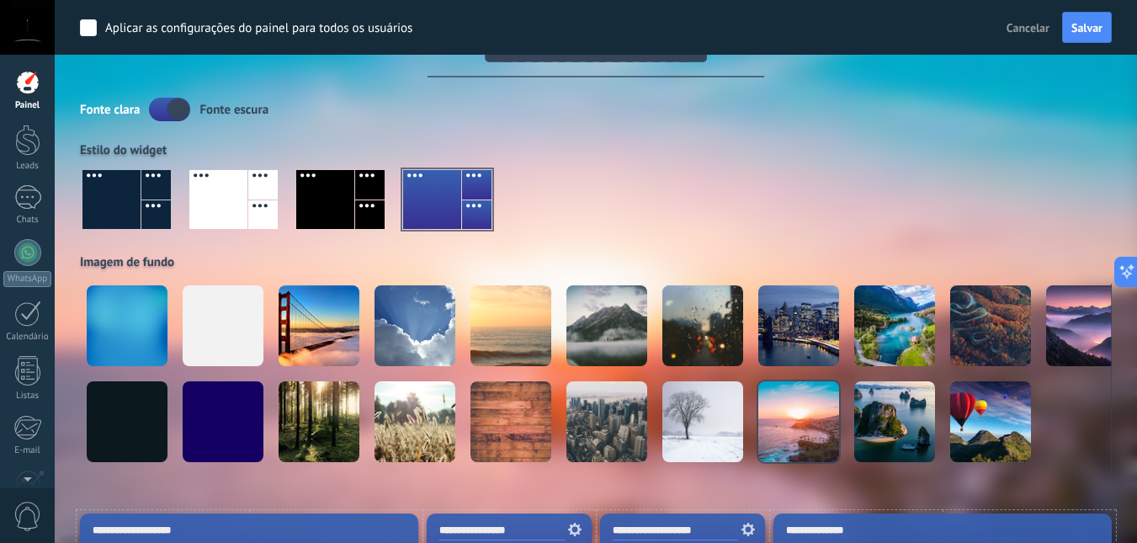
click at [173, 110] on label at bounding box center [169, 110] width 41 height 24
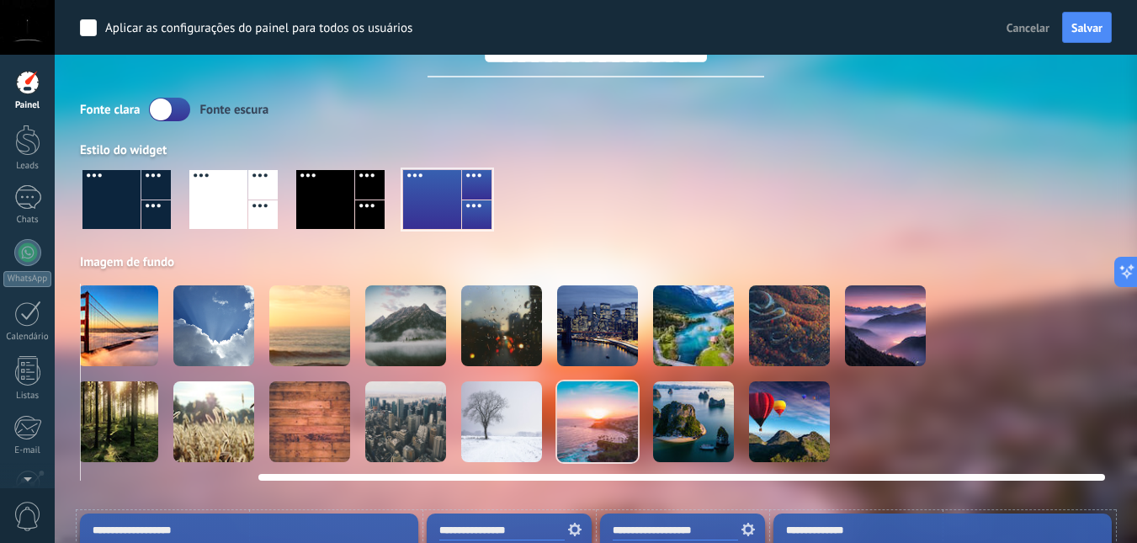
scroll to position [0, 209]
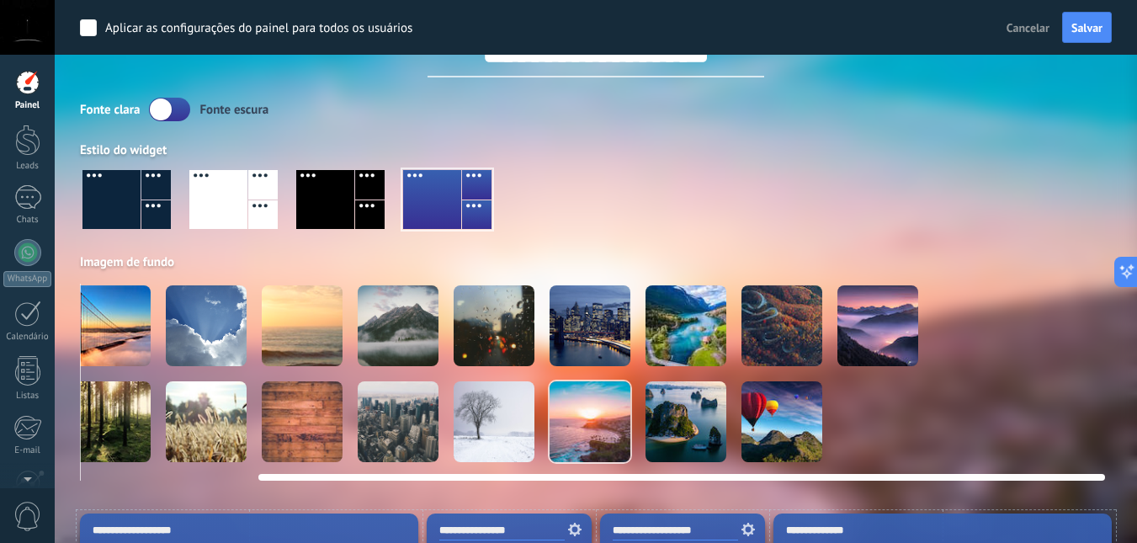
drag, startPoint x: 909, startPoint y: 474, endPoint x: 1101, endPoint y: 483, distance: 192.2
click at [961, 426] on video at bounding box center [974, 421] width 81 height 81
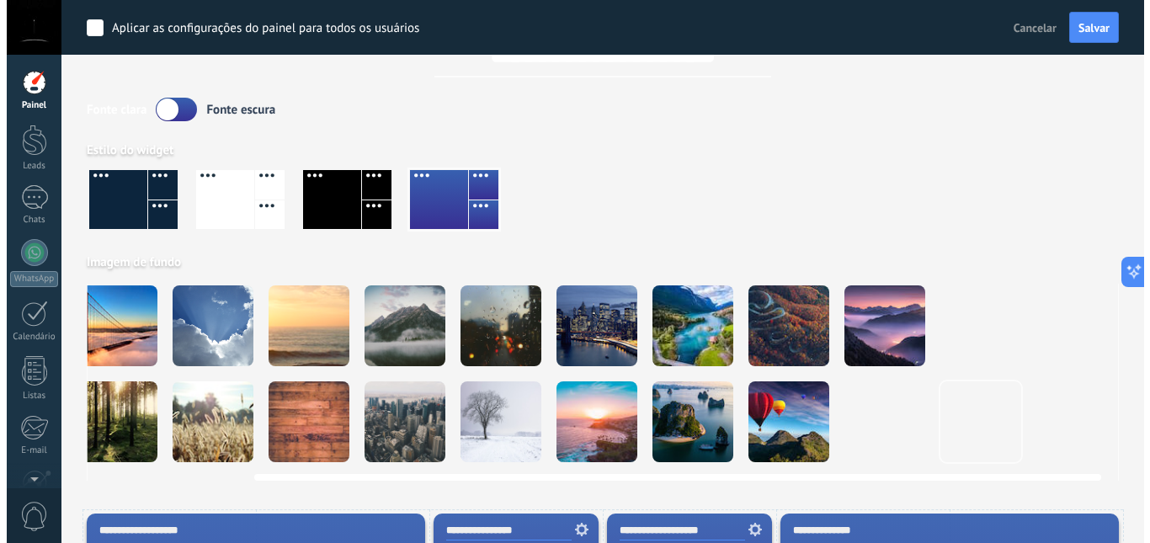
scroll to position [0, 196]
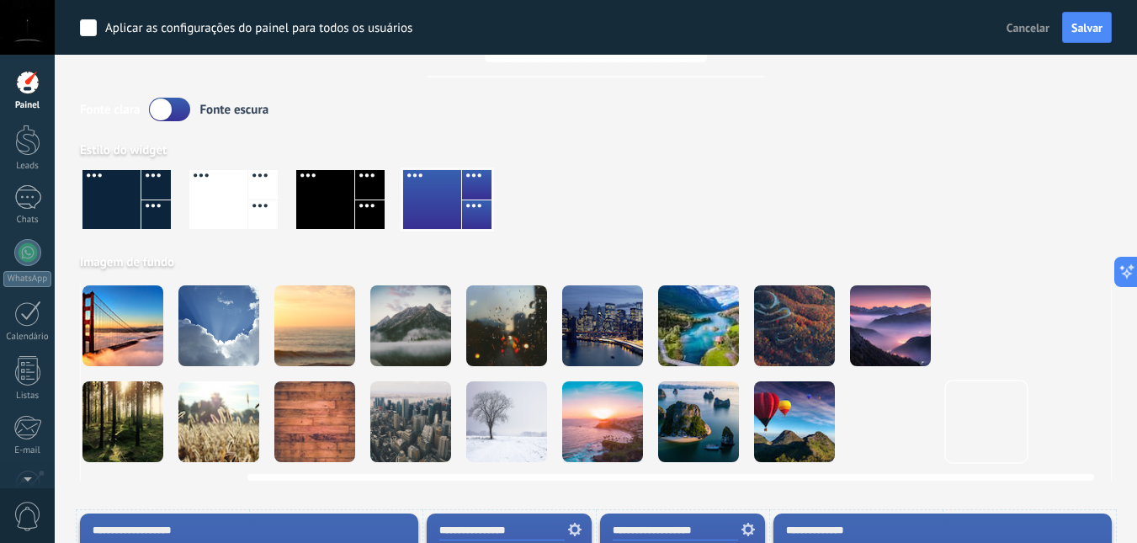
click at [977, 326] on video at bounding box center [986, 325] width 81 height 81
click at [988, 409] on video at bounding box center [986, 421] width 81 height 81
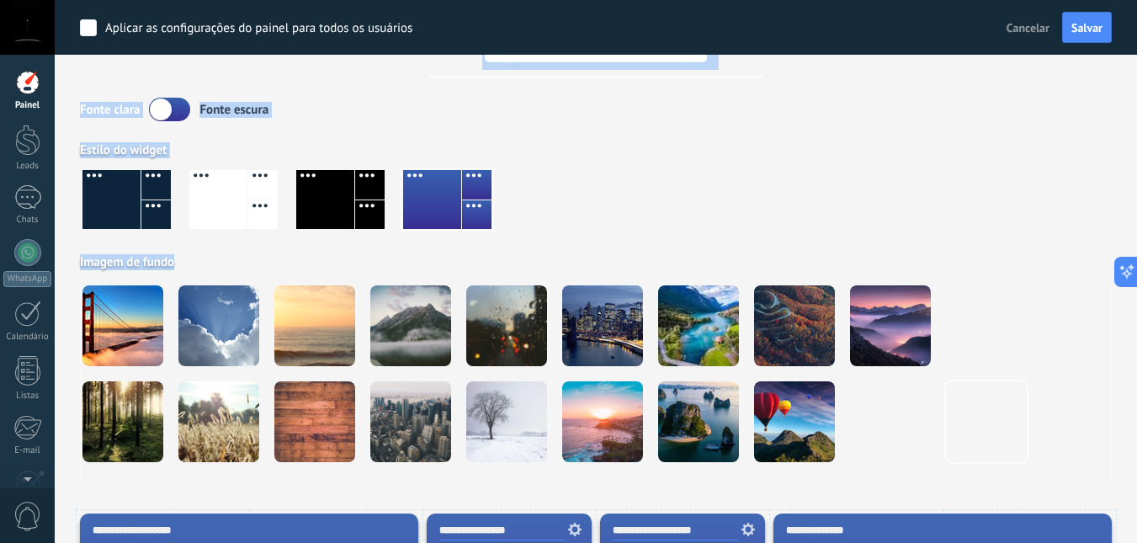
drag, startPoint x: 1036, startPoint y: 473, endPoint x: 767, endPoint y: 494, distance: 269.4
click at [394, 326] on div at bounding box center [410, 325] width 81 height 81
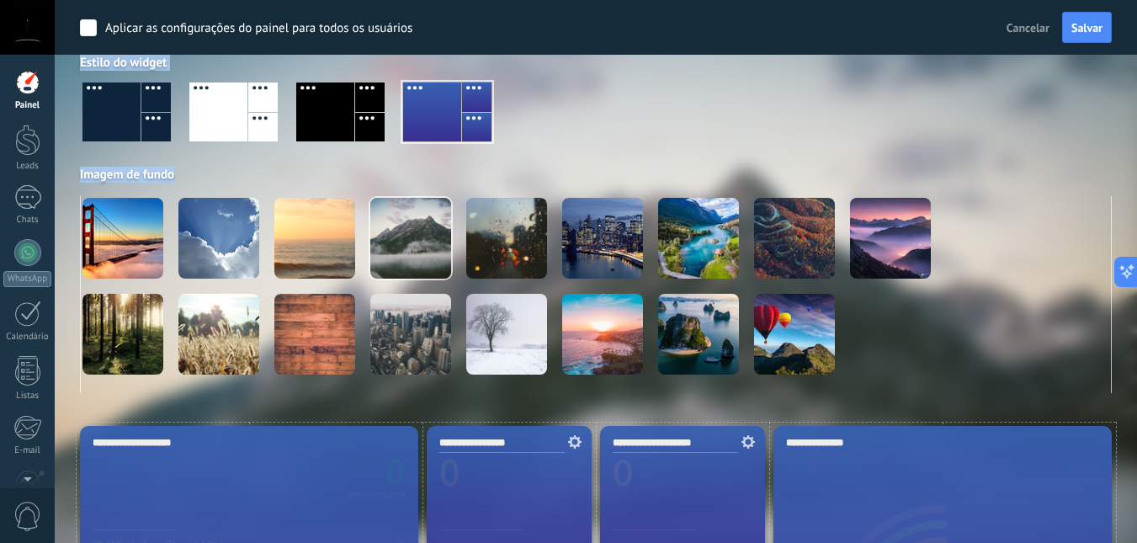
scroll to position [0, 0]
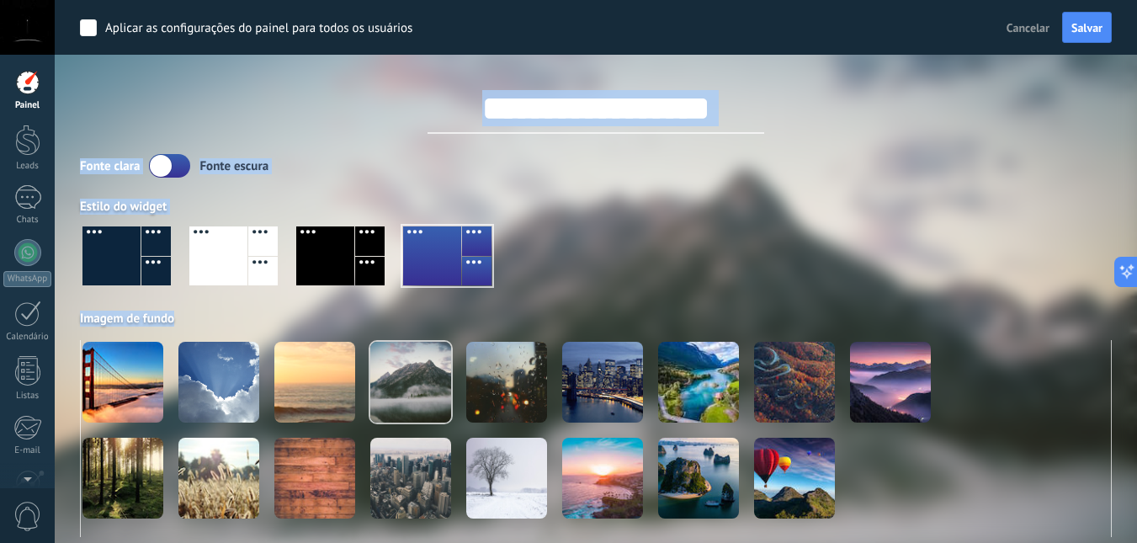
click at [21, 84] on div at bounding box center [27, 82] width 25 height 25
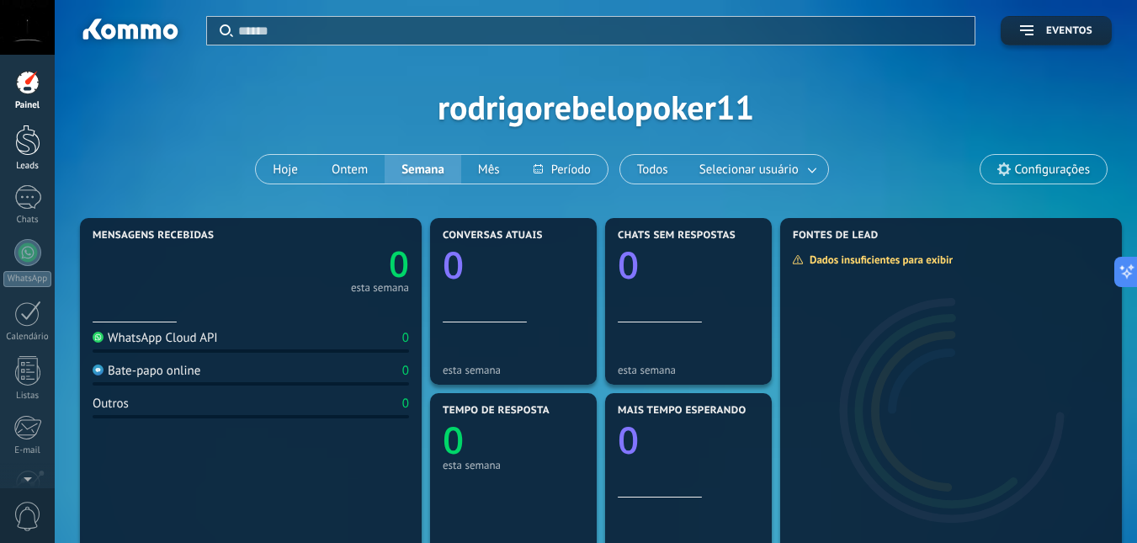
click at [22, 136] on div at bounding box center [27, 140] width 25 height 31
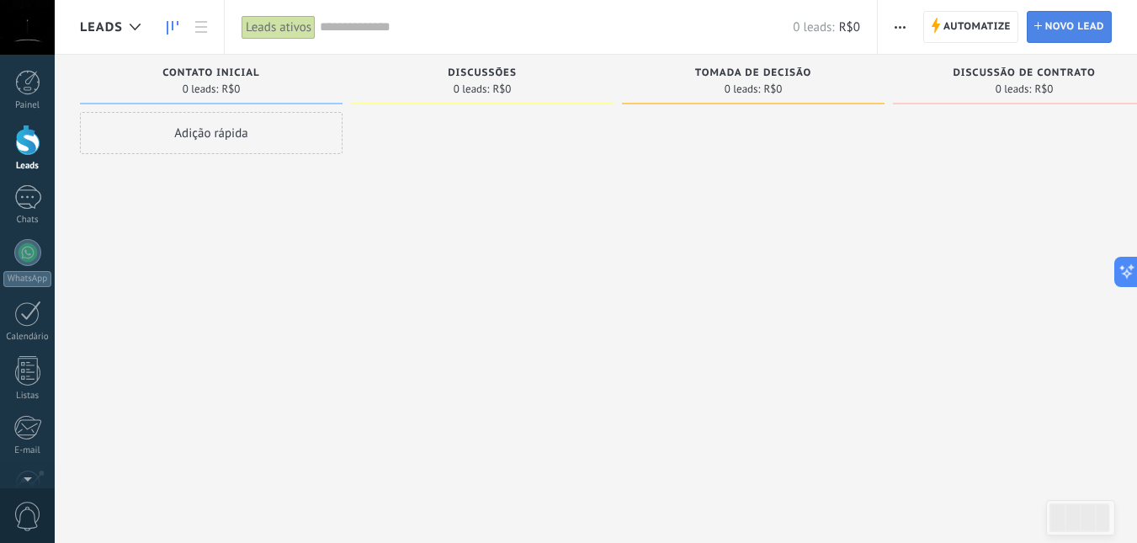
click at [1088, 26] on span "Novo lead" at bounding box center [1075, 27] width 59 height 30
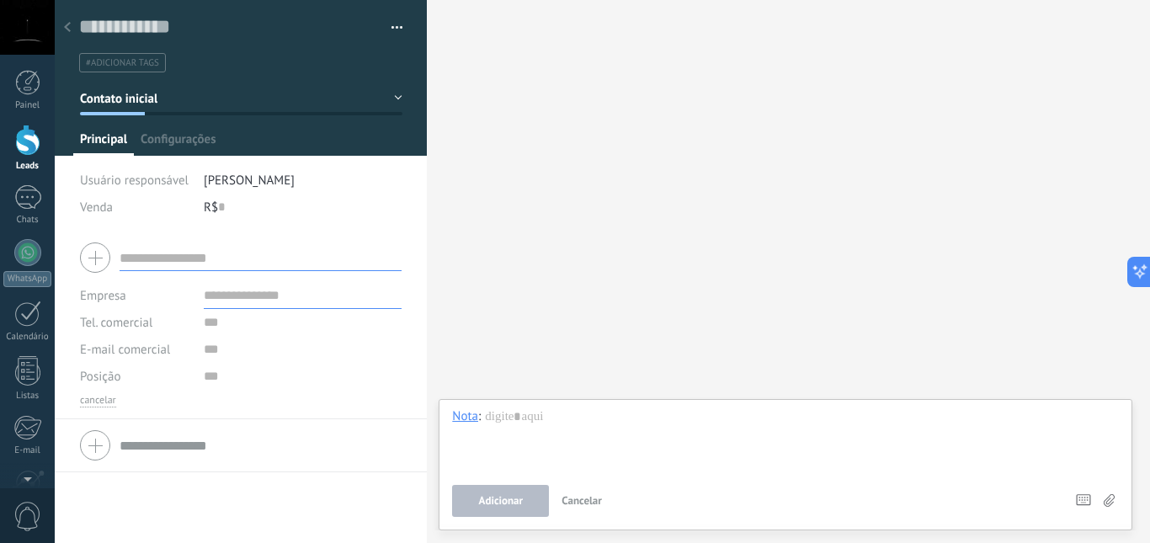
click at [248, 255] on input "text" at bounding box center [261, 257] width 282 height 27
click at [91, 257] on div at bounding box center [241, 258] width 322 height 42
click at [245, 257] on input "text" at bounding box center [261, 257] width 282 height 27
click at [24, 201] on div at bounding box center [27, 197] width 27 height 24
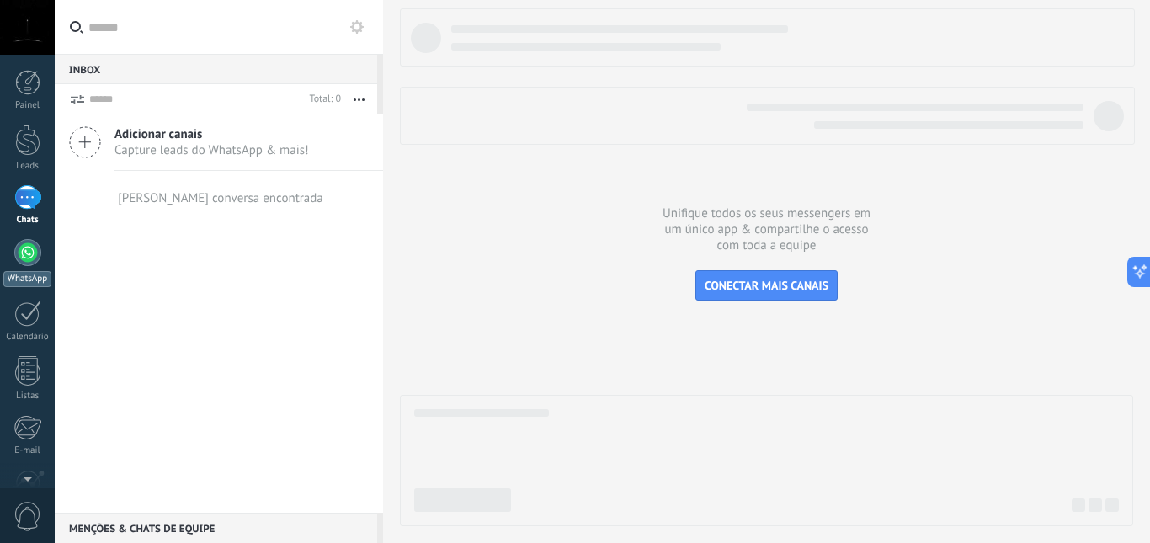
click at [33, 259] on div at bounding box center [27, 252] width 27 height 27
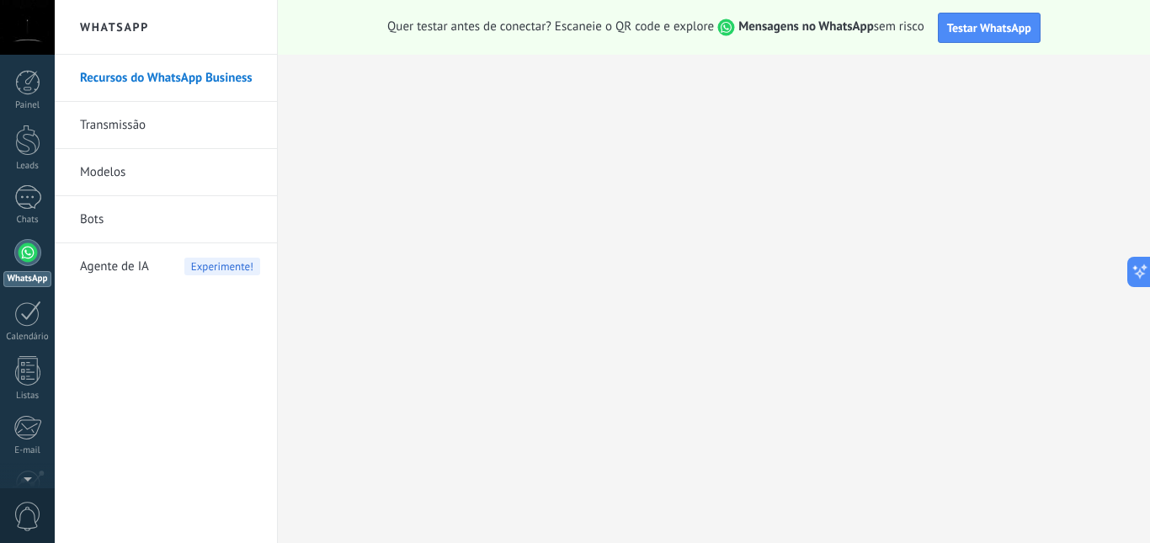
click at [141, 125] on link "Transmissão" at bounding box center [170, 125] width 180 height 47
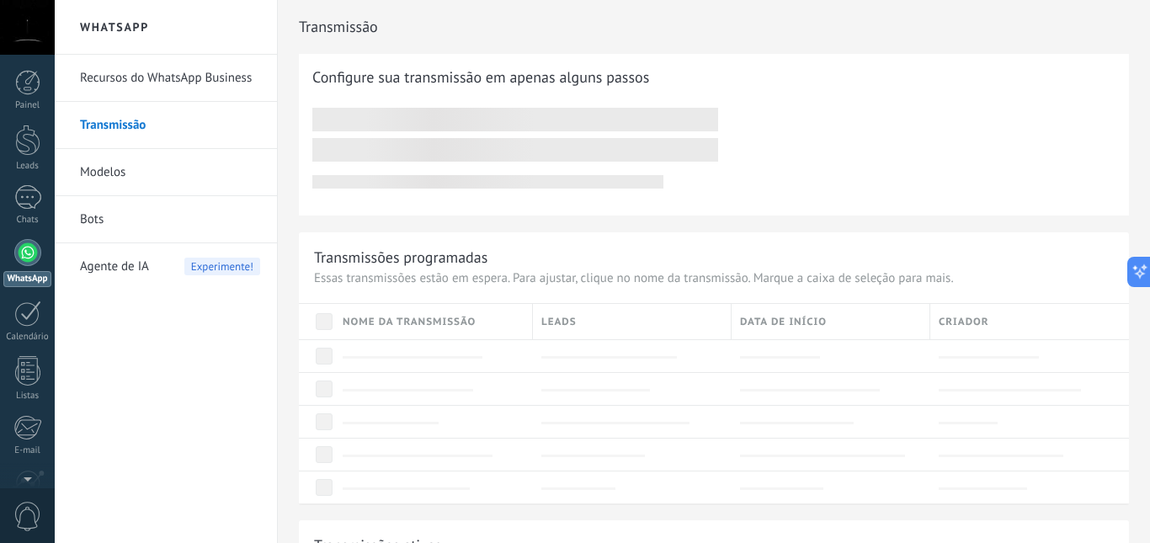
click at [135, 63] on link "Recursos do WhatsApp Business" at bounding box center [170, 78] width 180 height 47
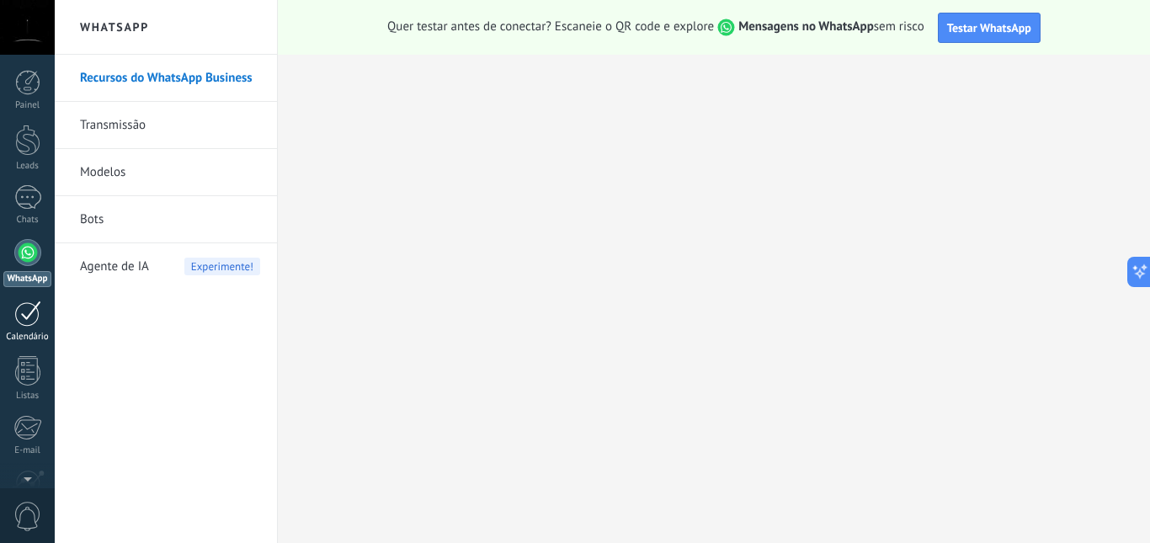
click at [22, 331] on link "Calendário" at bounding box center [27, 322] width 55 height 42
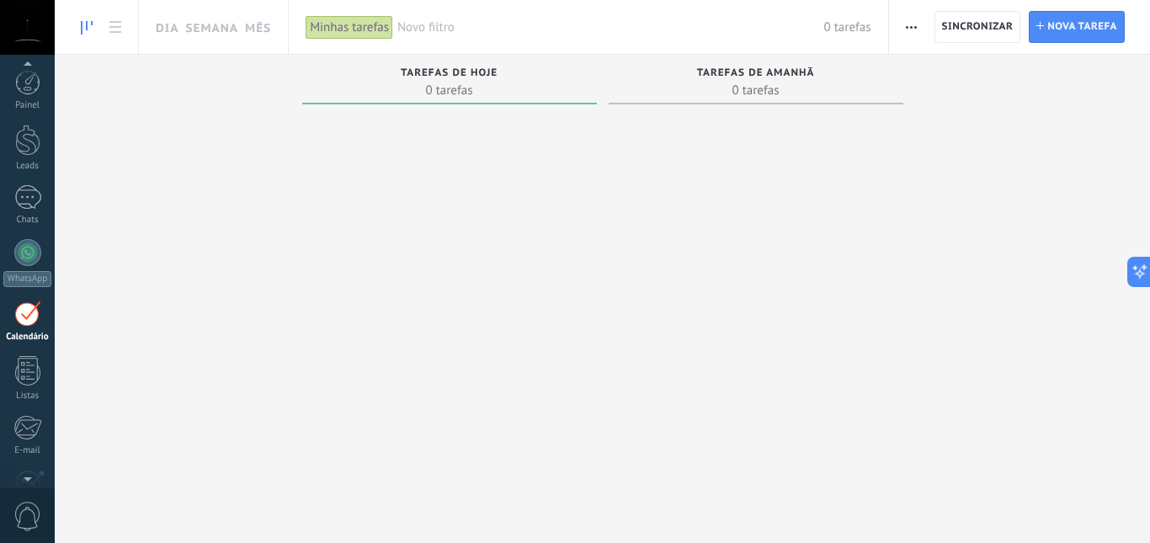
scroll to position [49, 0]
click at [258, 29] on link "Mês" at bounding box center [258, 27] width 26 height 54
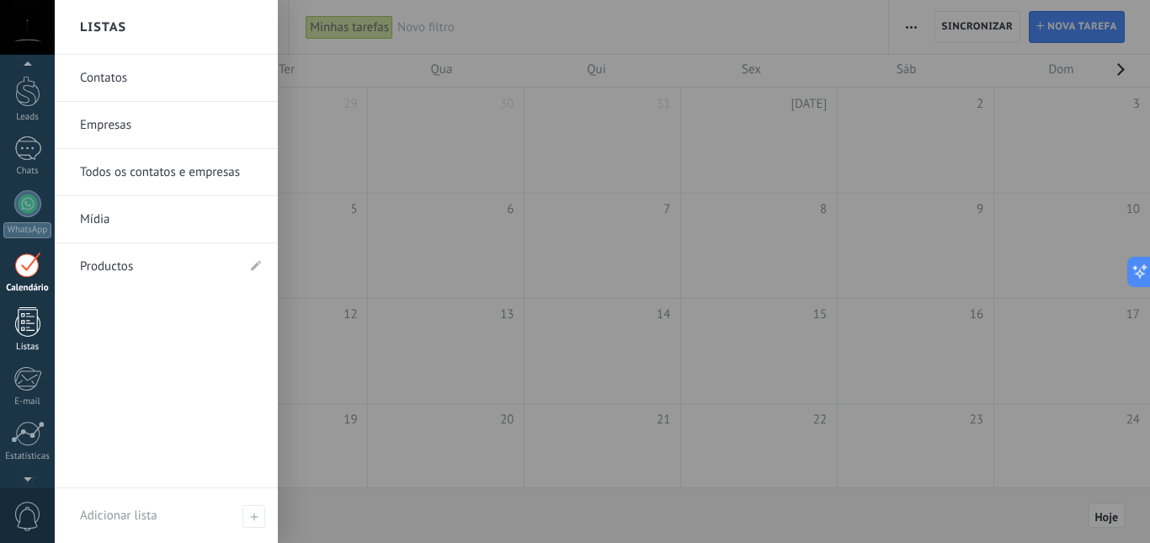
click at [35, 327] on div at bounding box center [27, 321] width 25 height 29
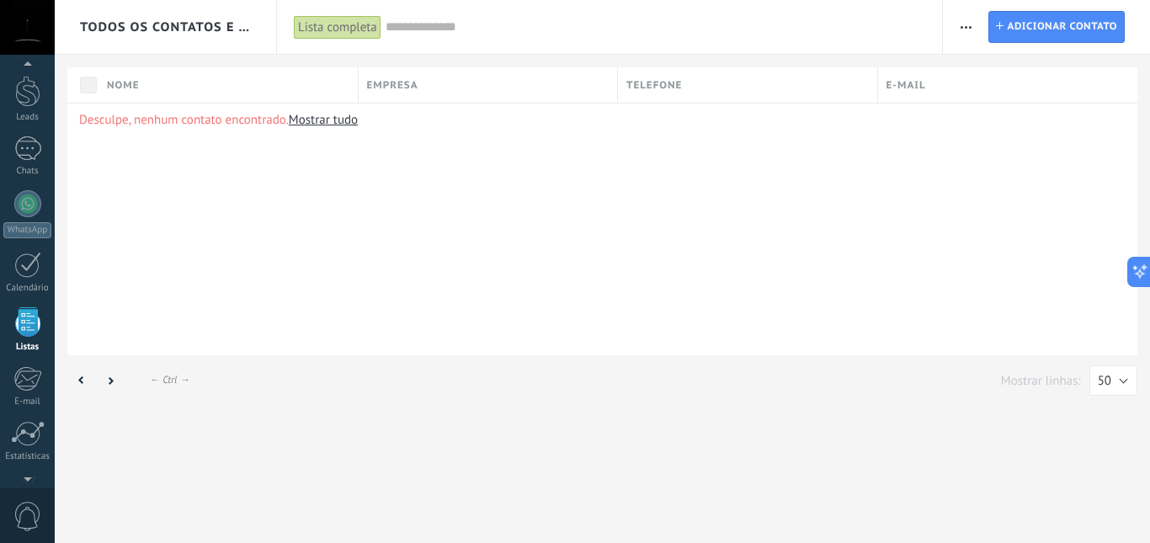
scroll to position [104, 0]
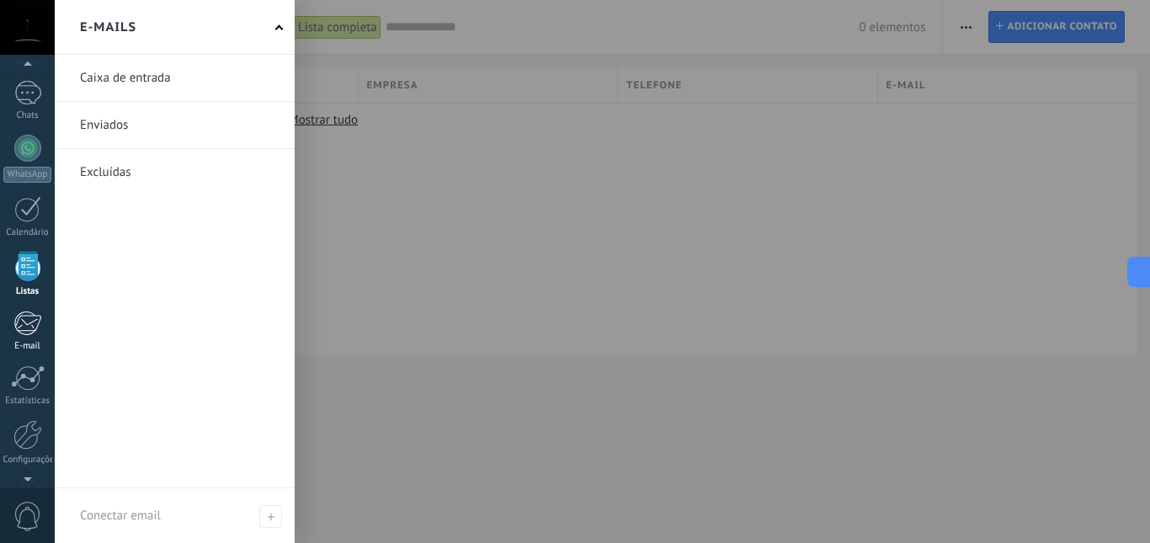
click at [31, 328] on div at bounding box center [27, 323] width 28 height 25
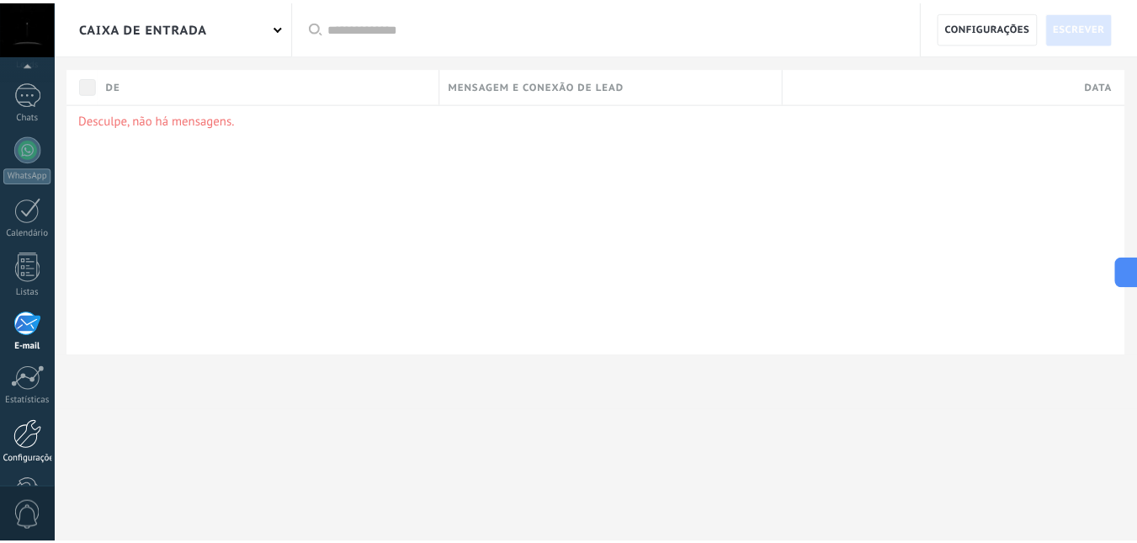
scroll to position [157, 0]
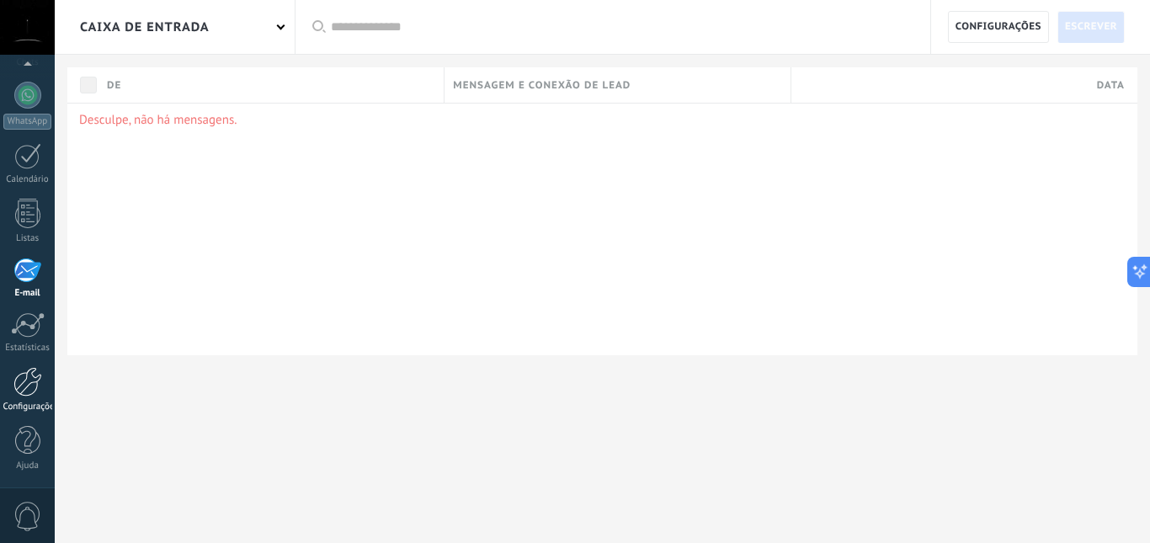
click at [28, 372] on div at bounding box center [27, 381] width 29 height 29
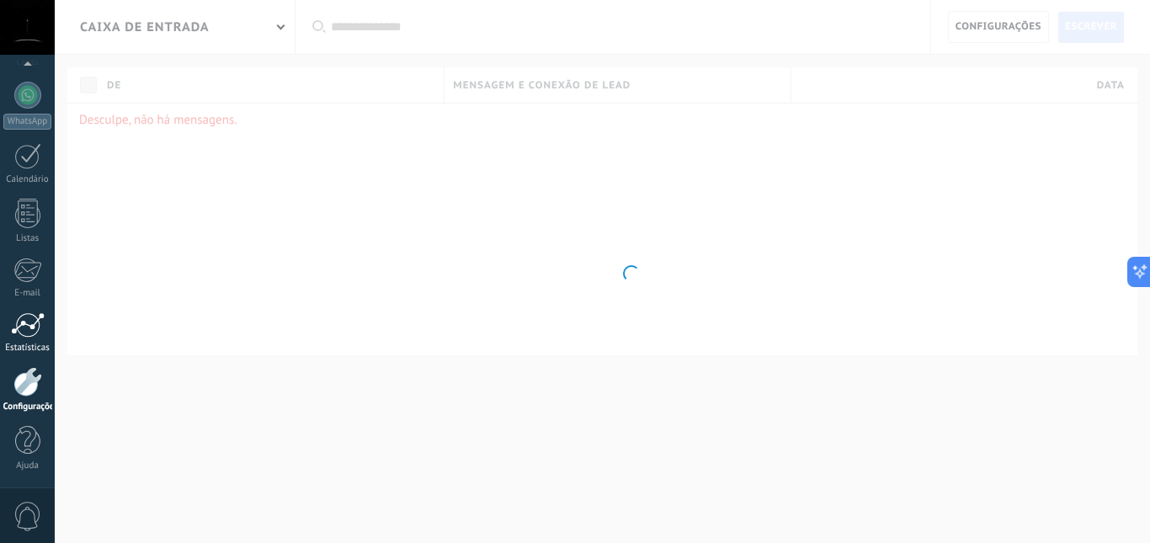
click at [26, 327] on div at bounding box center [28, 324] width 34 height 25
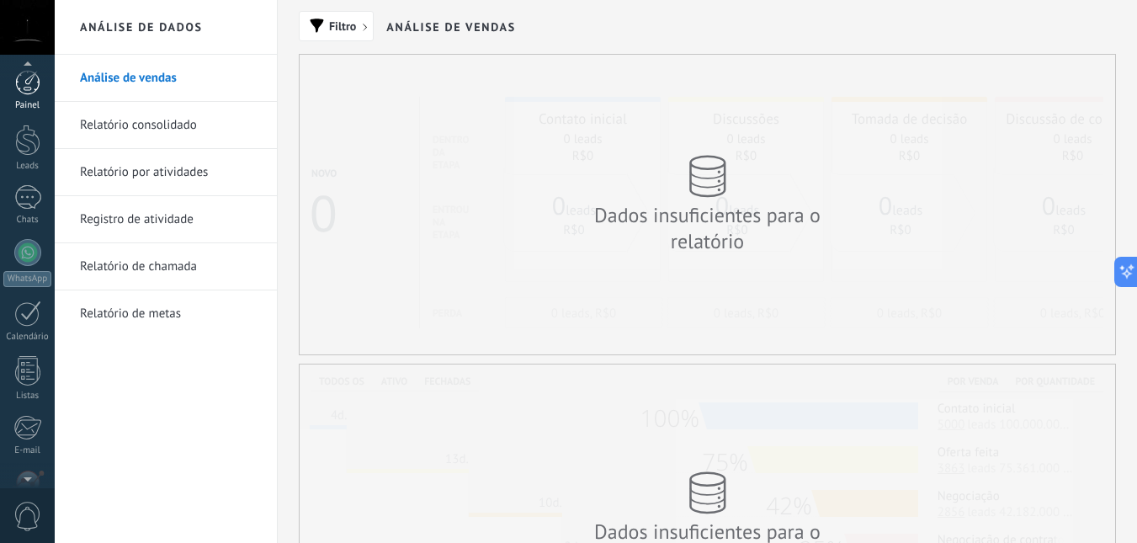
click at [31, 86] on div at bounding box center [27, 82] width 25 height 25
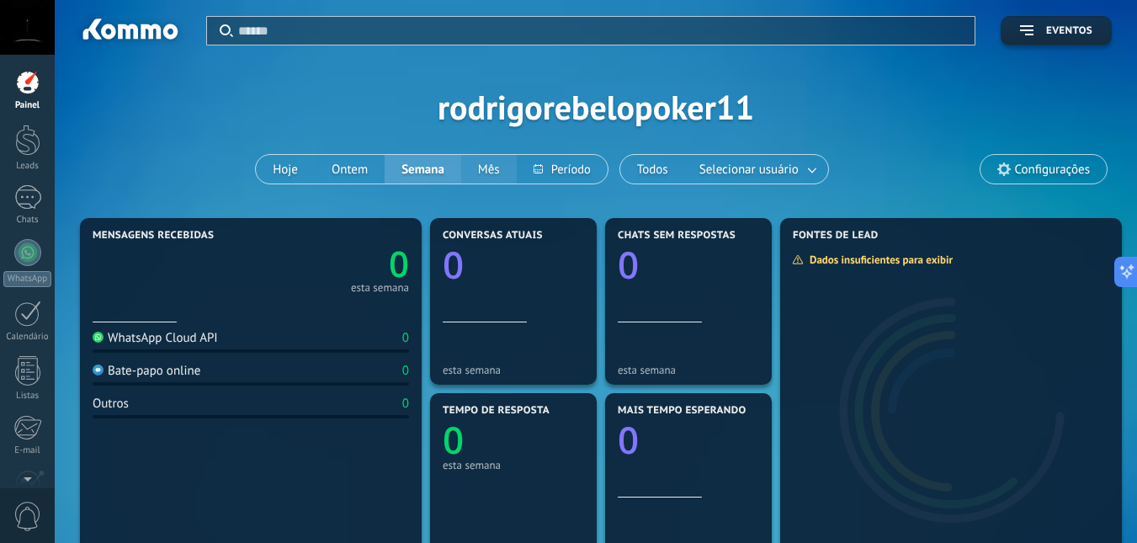
click at [499, 171] on button "Mês" at bounding box center [489, 169] width 56 height 29
click at [1063, 29] on span "Eventos" at bounding box center [1069, 31] width 46 height 12
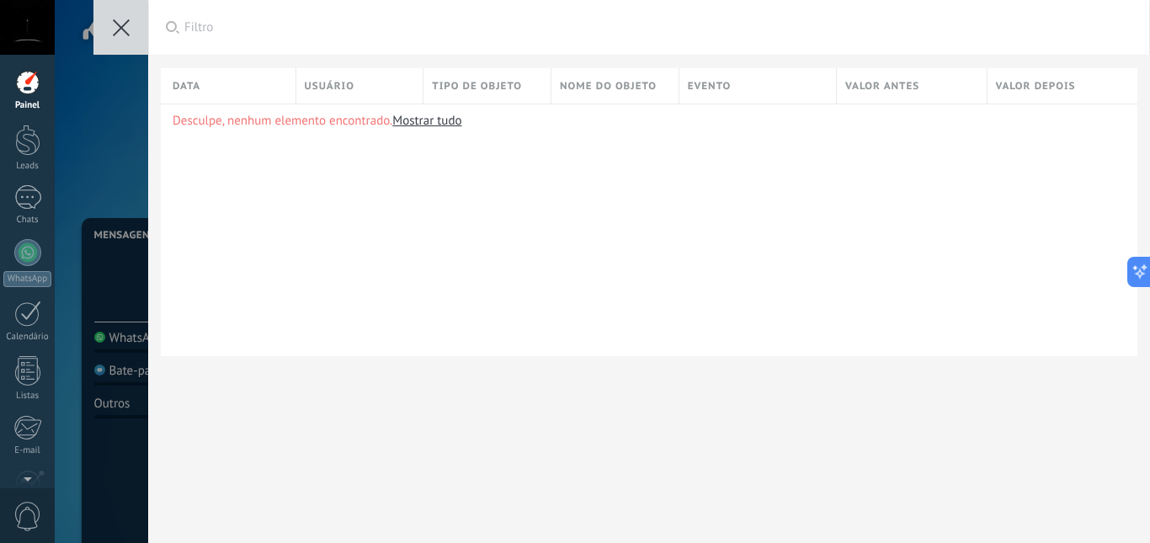
click at [132, 29] on button at bounding box center [120, 27] width 55 height 55
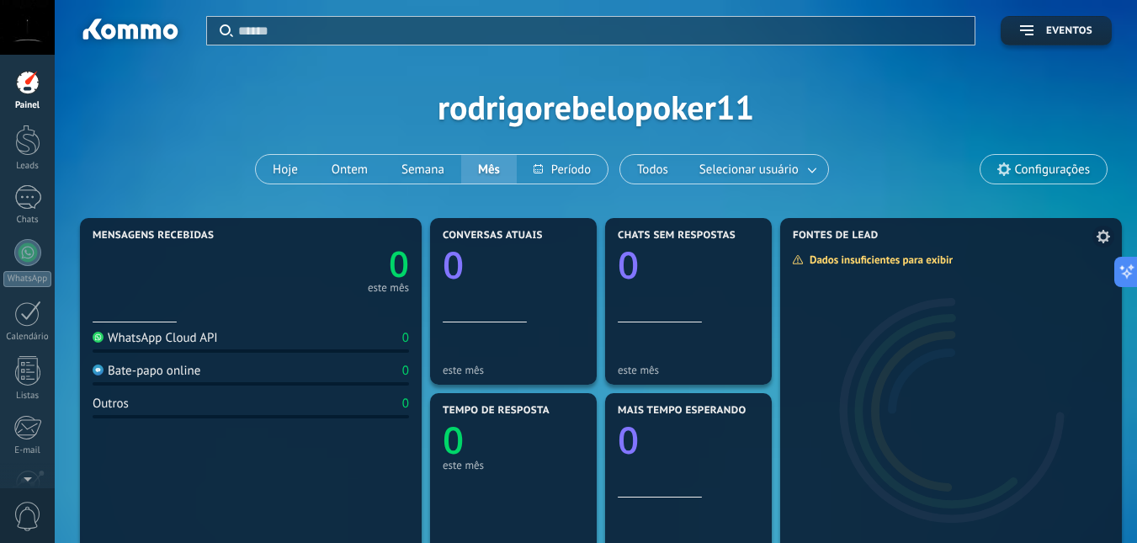
drag, startPoint x: 1118, startPoint y: 269, endPoint x: 1032, endPoint y: 269, distance: 85.9
click at [1032, 0] on div "Aplicar Eventos rodrigorebelopoker11 Hoje Ontem Semana Mês Todos Selecionar usu…" at bounding box center [596, 0] width 1083 height 0
click at [1126, 269] on icon at bounding box center [1121, 272] width 18 height 18
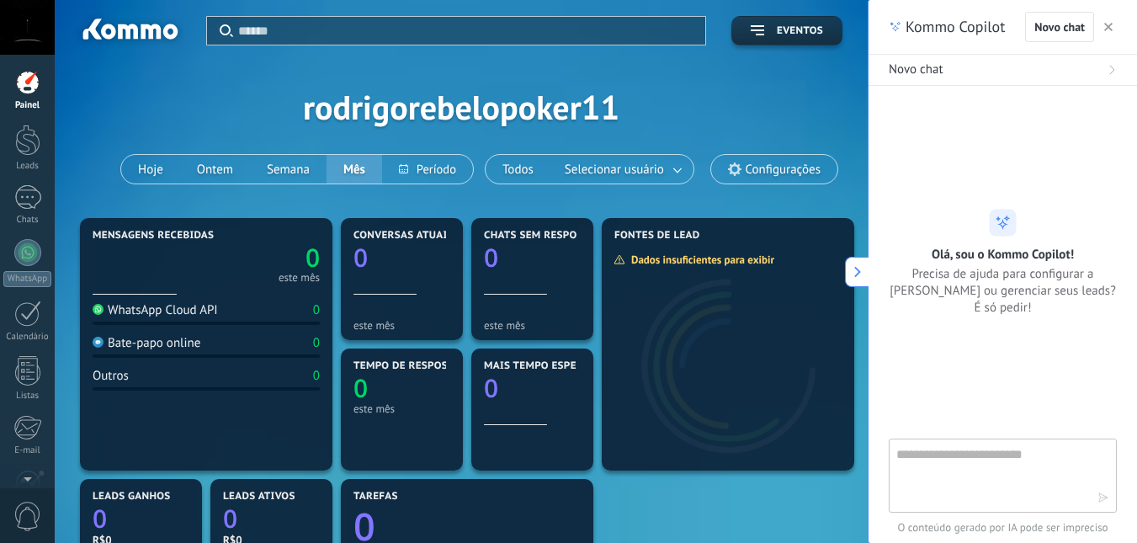
click at [1106, 22] on span "button" at bounding box center [1109, 27] width 8 height 12
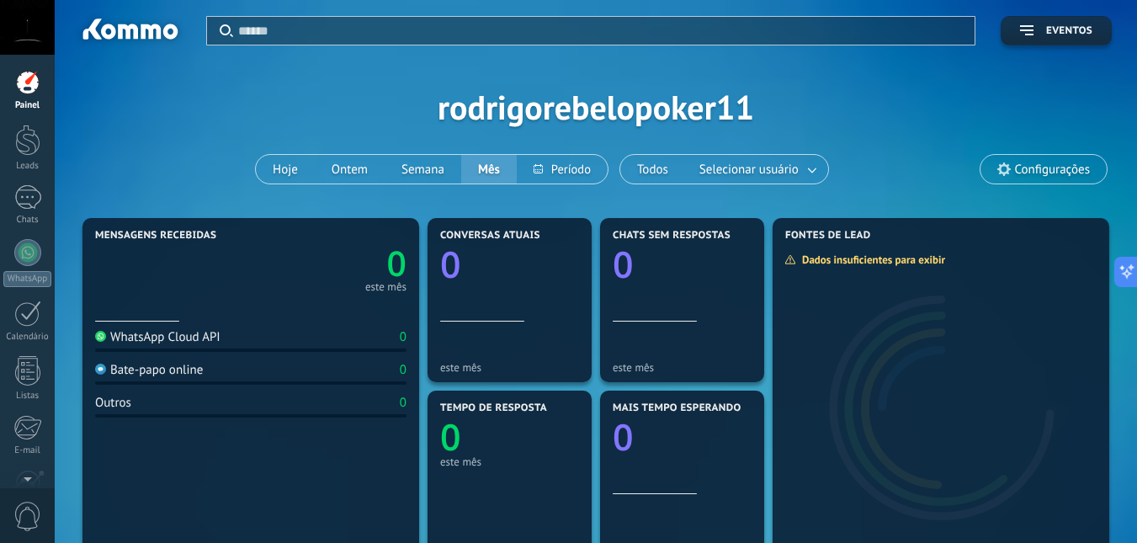
click at [126, 35] on div at bounding box center [129, 32] width 109 height 29
click at [33, 31] on div at bounding box center [27, 27] width 55 height 55
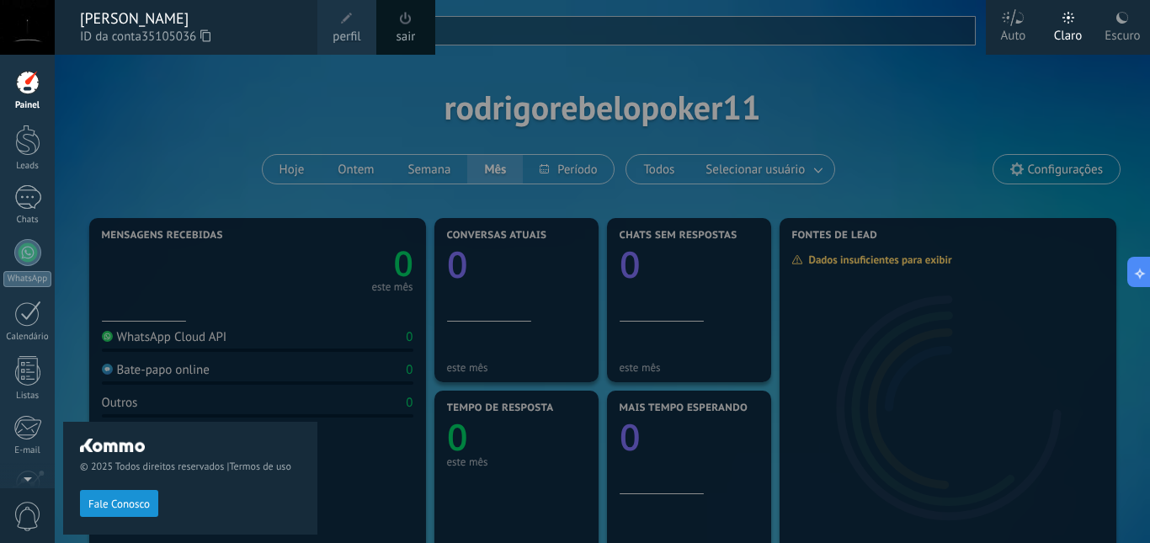
click at [178, 88] on div "© 2025 Todos direitos reservados | Termos de uso Fale Conosco" at bounding box center [190, 299] width 254 height 488
